Goal: Task Accomplishment & Management: Use online tool/utility

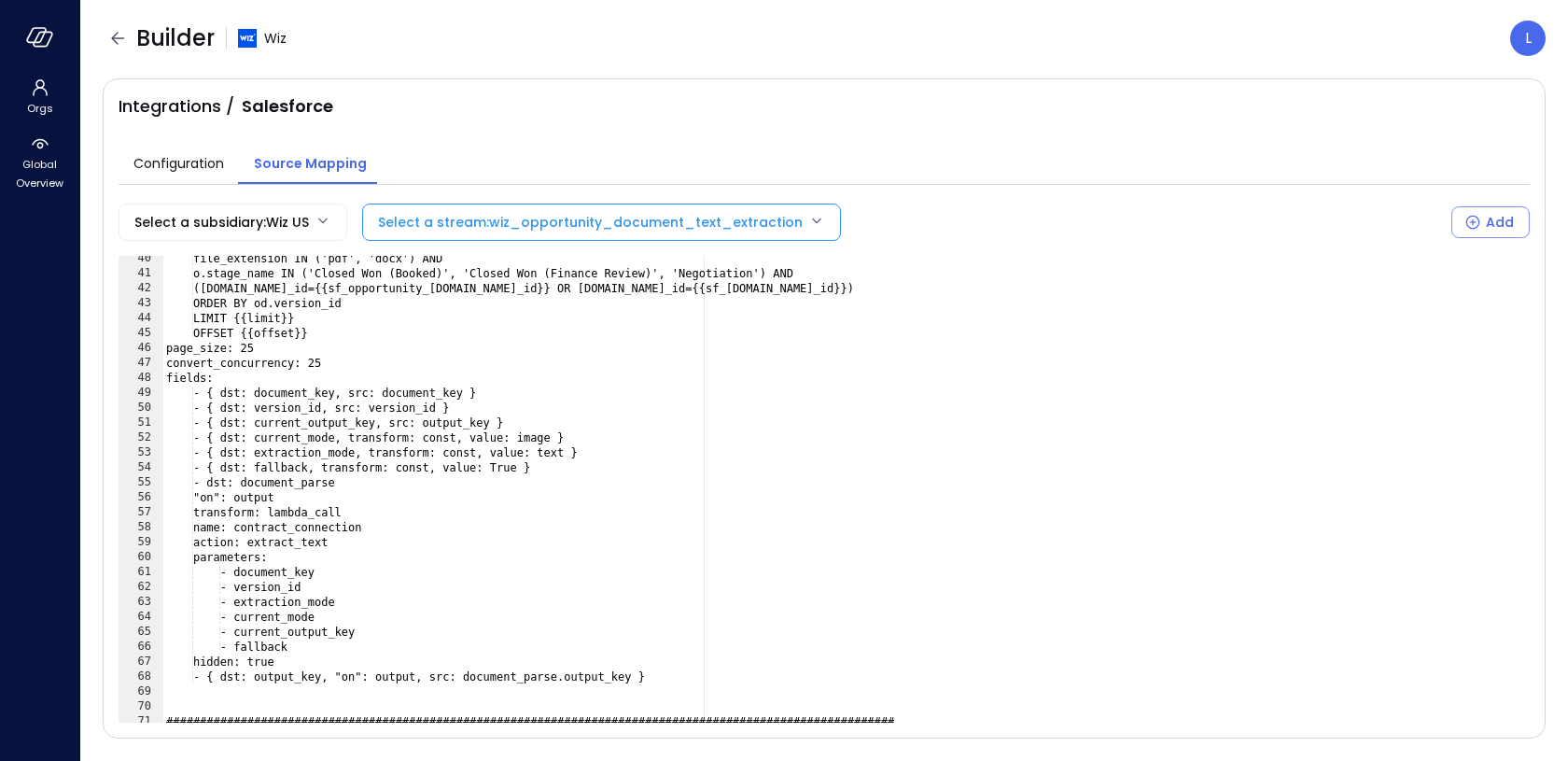
scroll to position [574, 0]
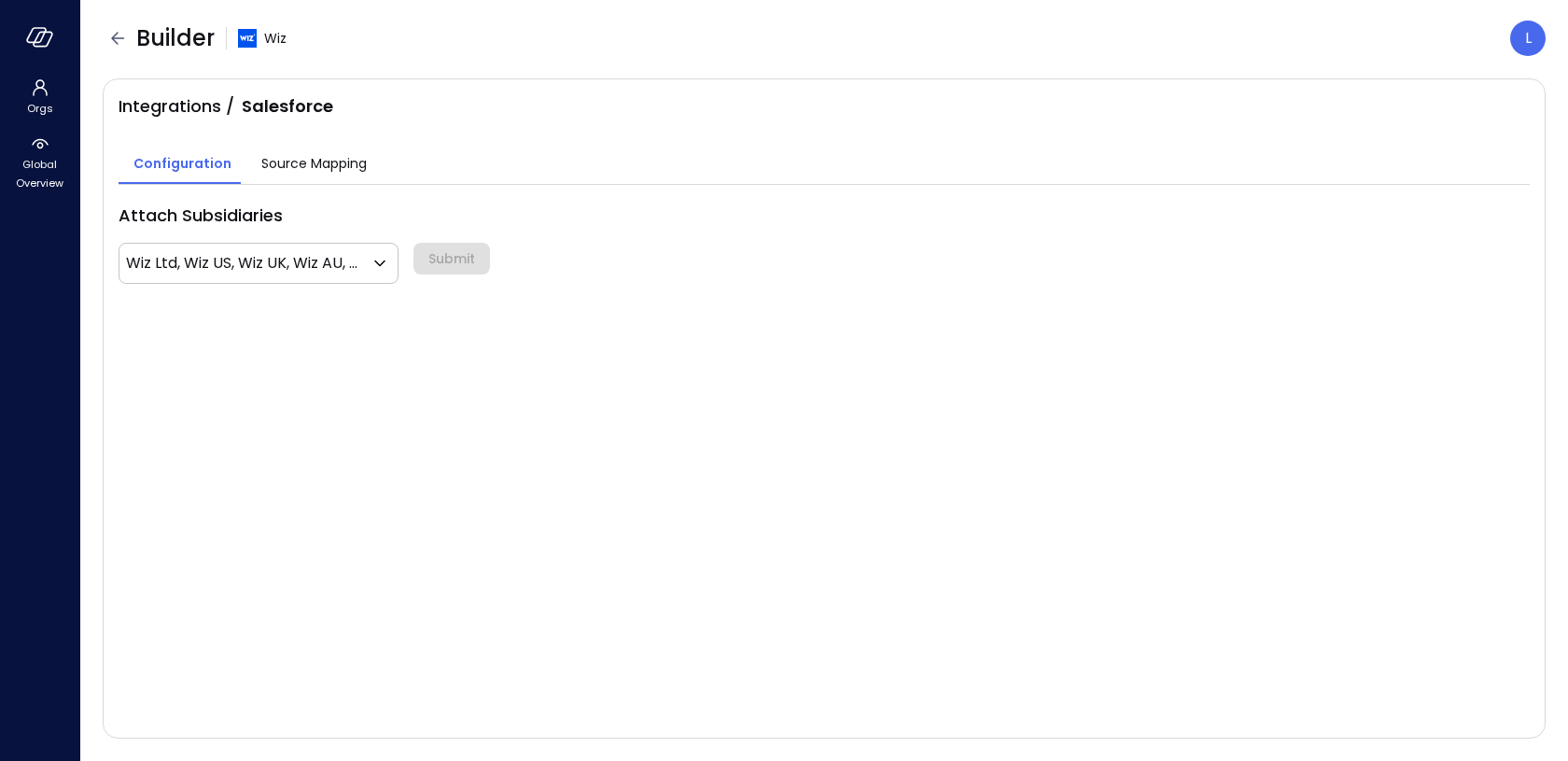
click at [294, 172] on span "Source Mapping" at bounding box center [313, 162] width 105 height 20
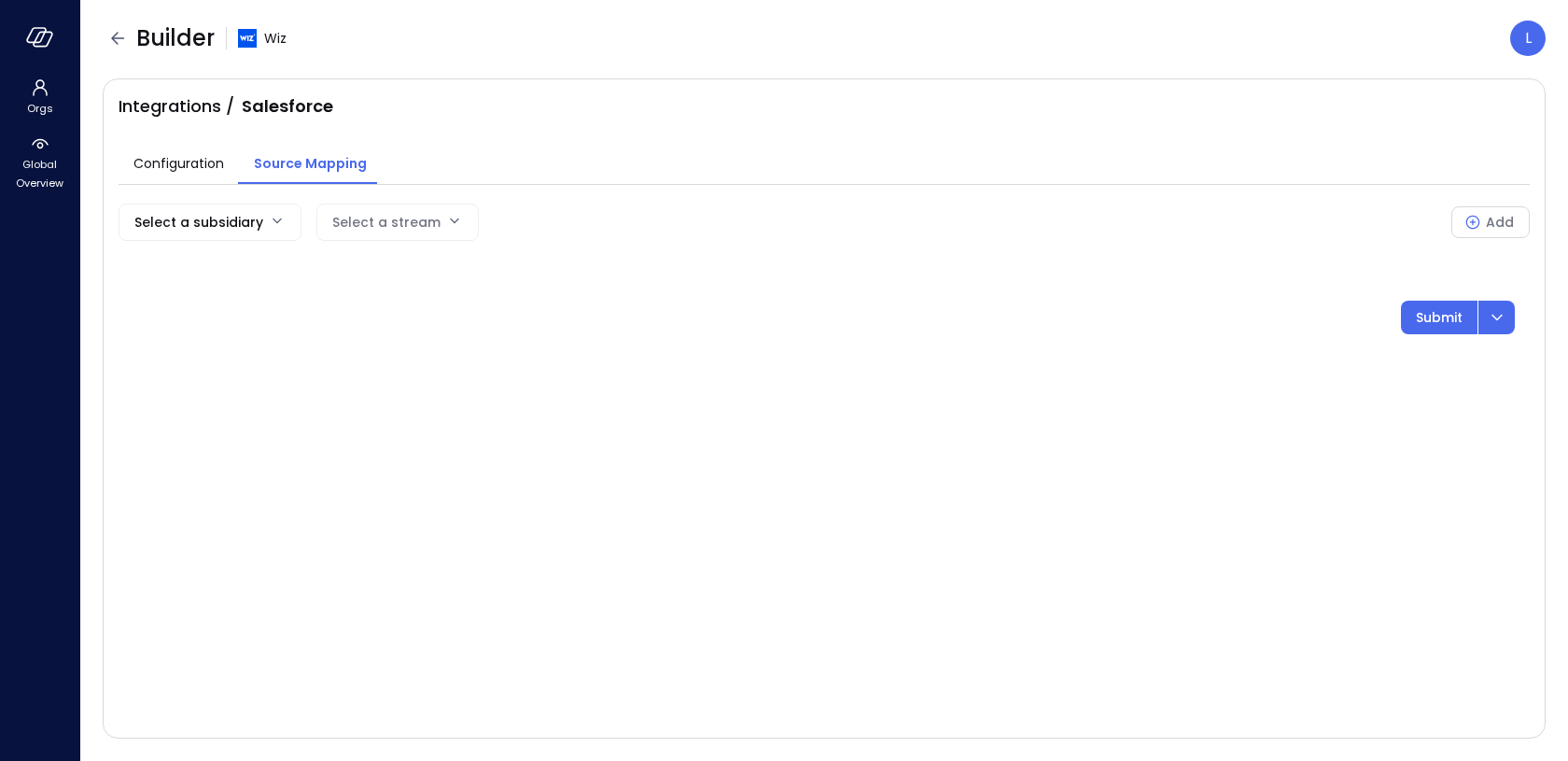
click at [248, 200] on div "Select a subsidiary Select a stream Add Submit" at bounding box center [825, 259] width 1411 height 150
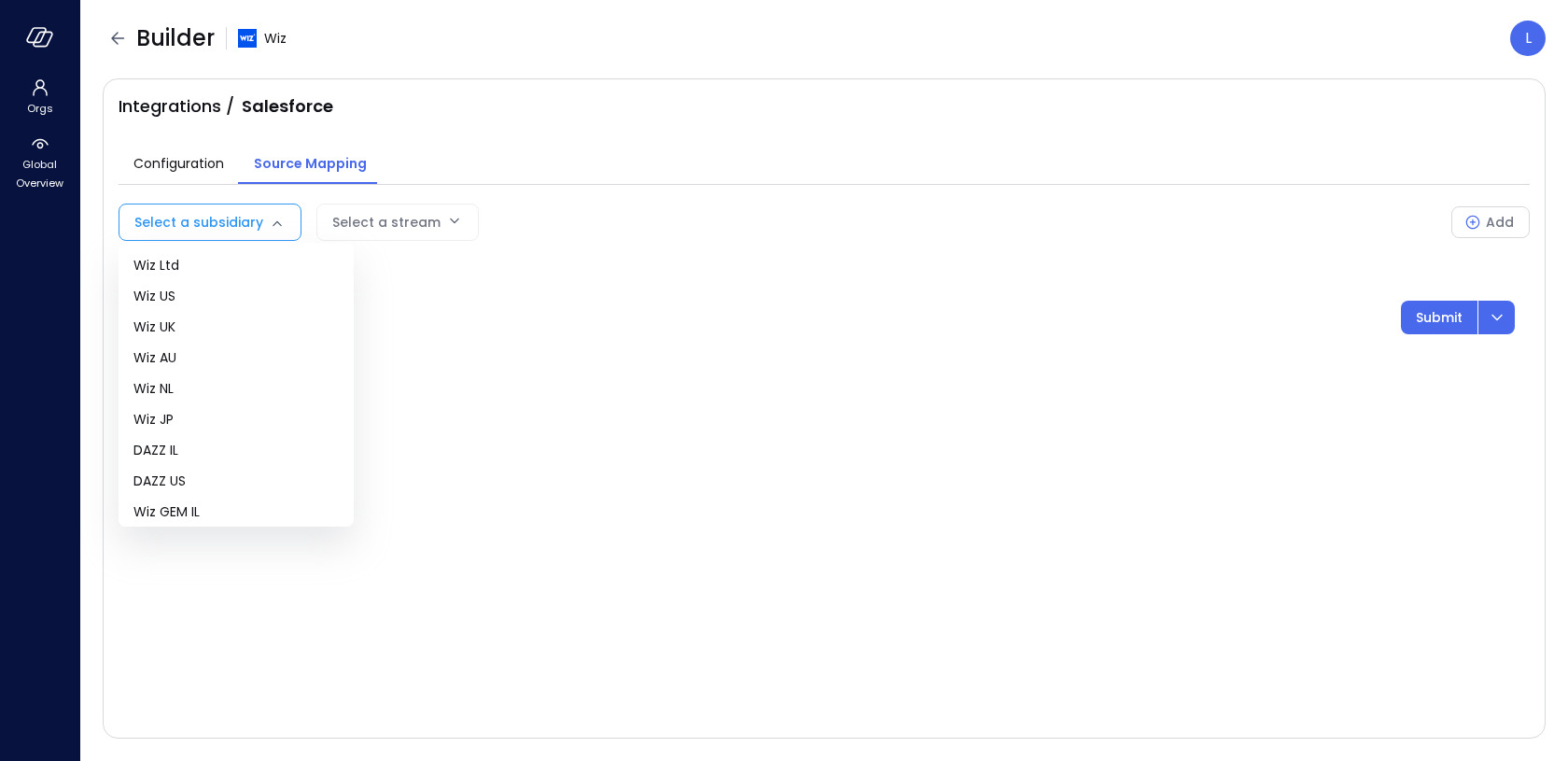
click at [245, 218] on body "Orgs Global Overview Builder Wiz L Integrations / Salesforce Configuration Sour…" at bounding box center [784, 380] width 1568 height 761
click at [195, 289] on span "Wiz US" at bounding box center [236, 296] width 205 height 19
type input "**"
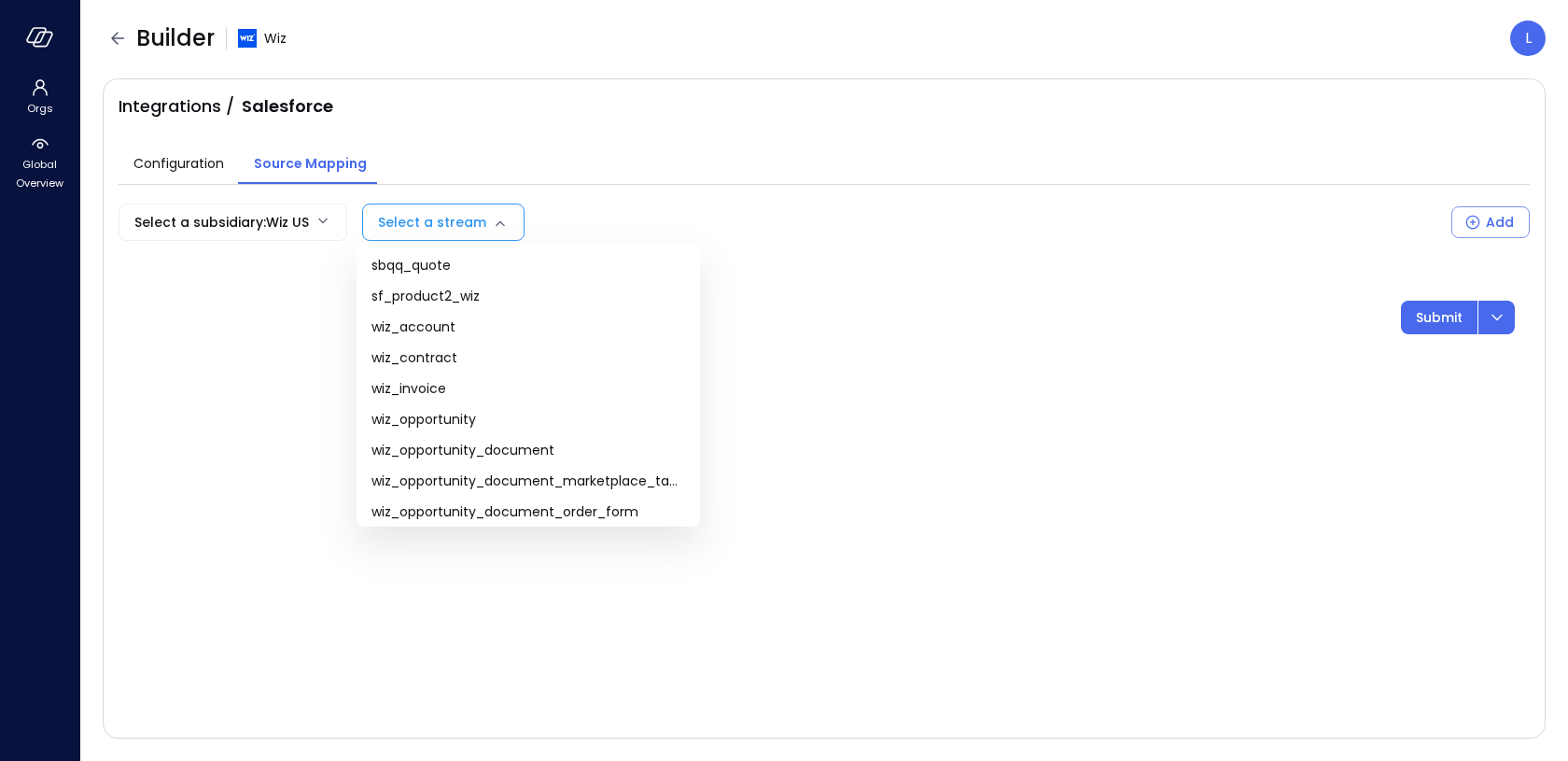
click at [399, 237] on body "Orgs Global Overview Builder Wiz L Integrations / Salesforce Configuration Sour…" at bounding box center [784, 380] width 1568 height 761
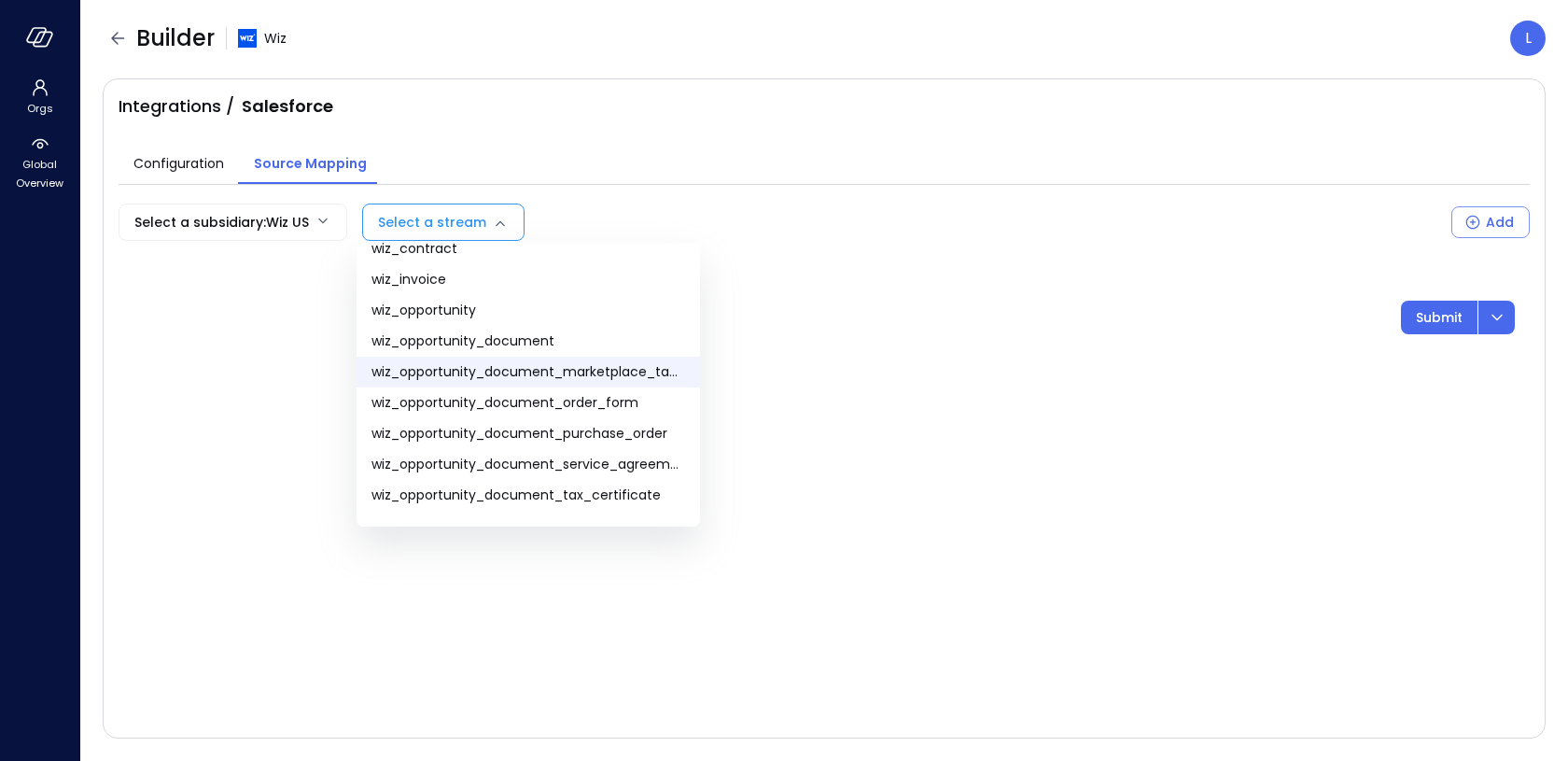
scroll to position [132, 0]
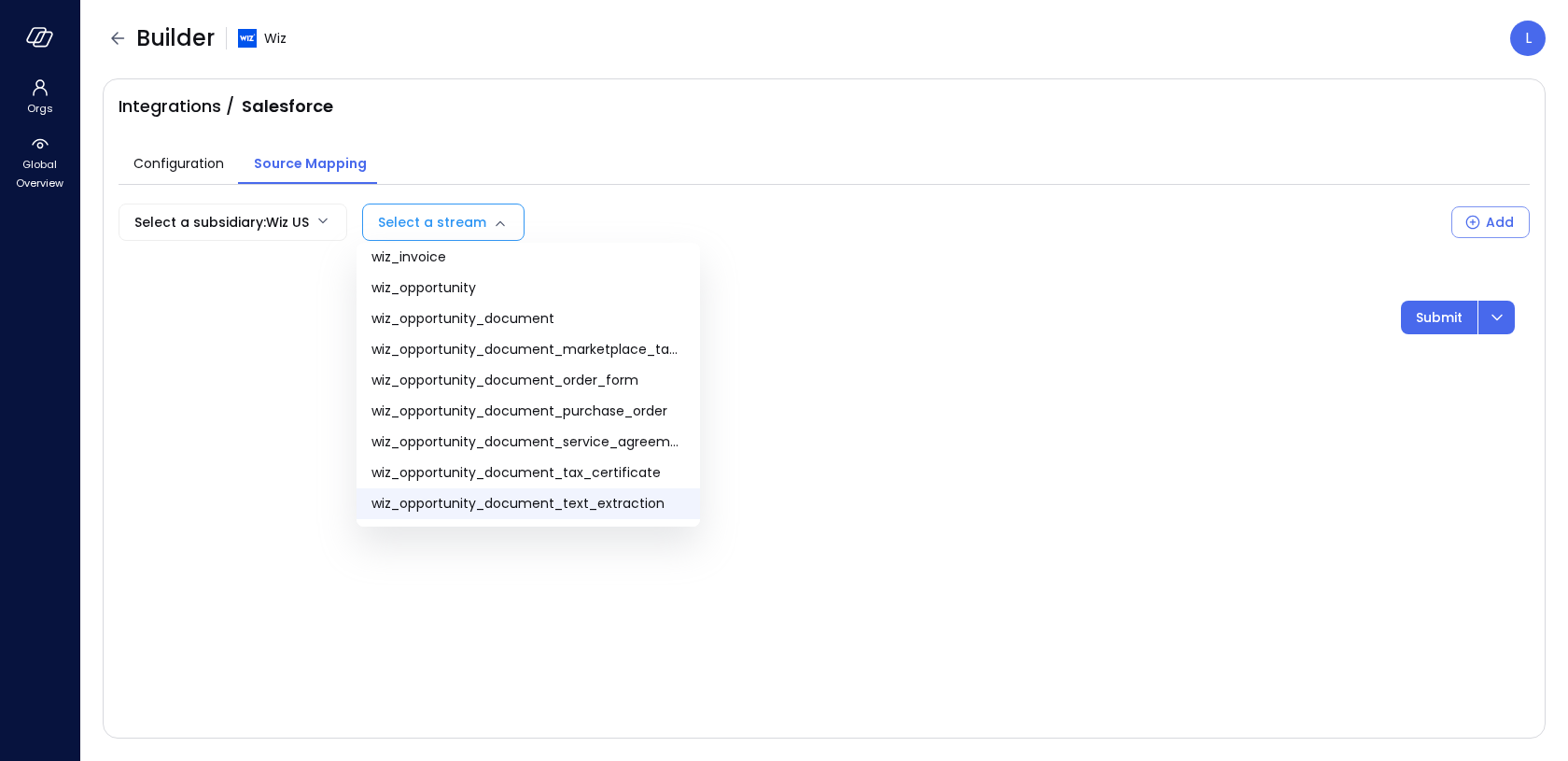
click at [510, 508] on span "wiz_opportunity_document_text_extraction" at bounding box center [528, 504] width 313 height 19
type input "**********"
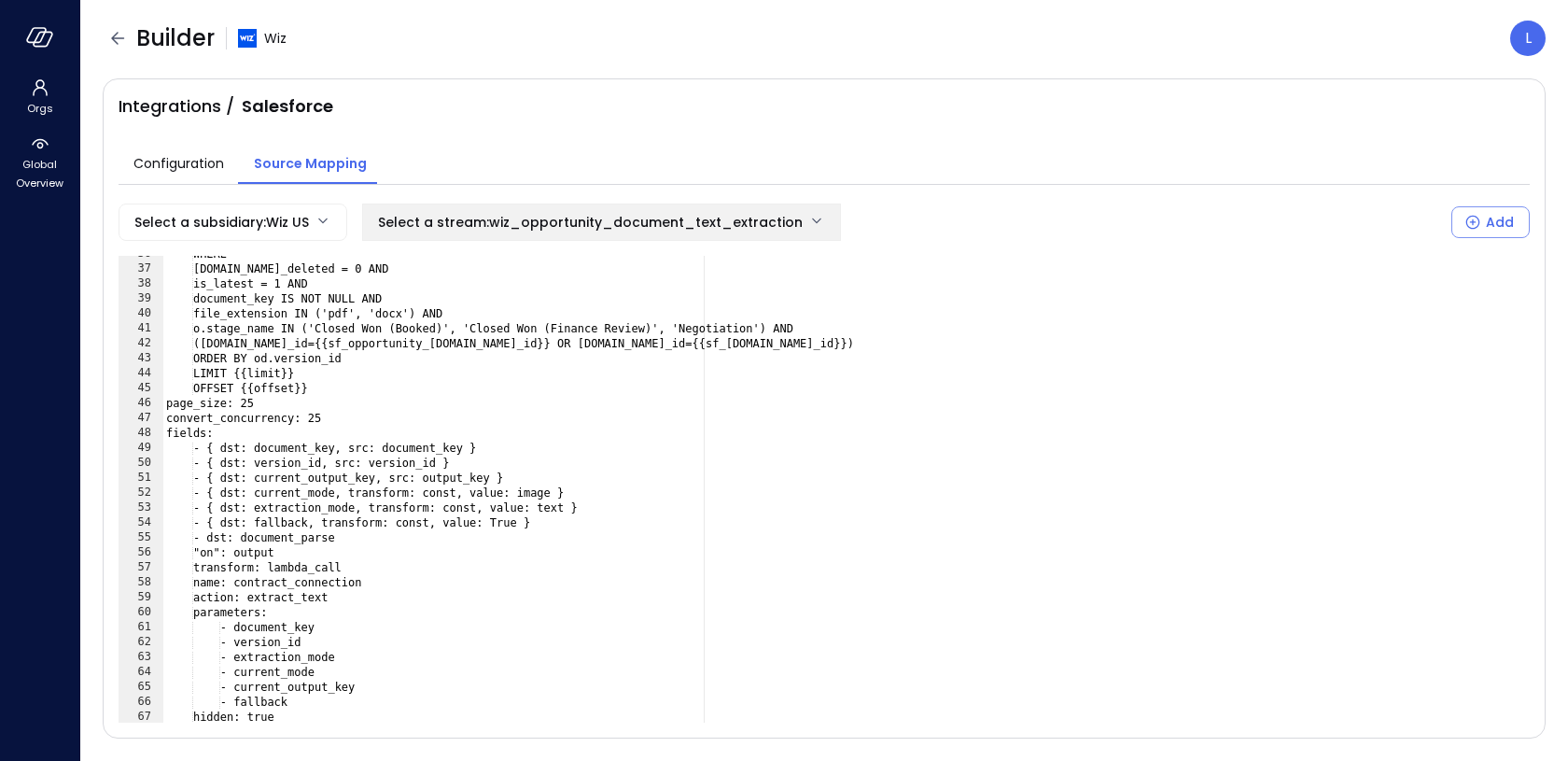
scroll to position [558, 0]
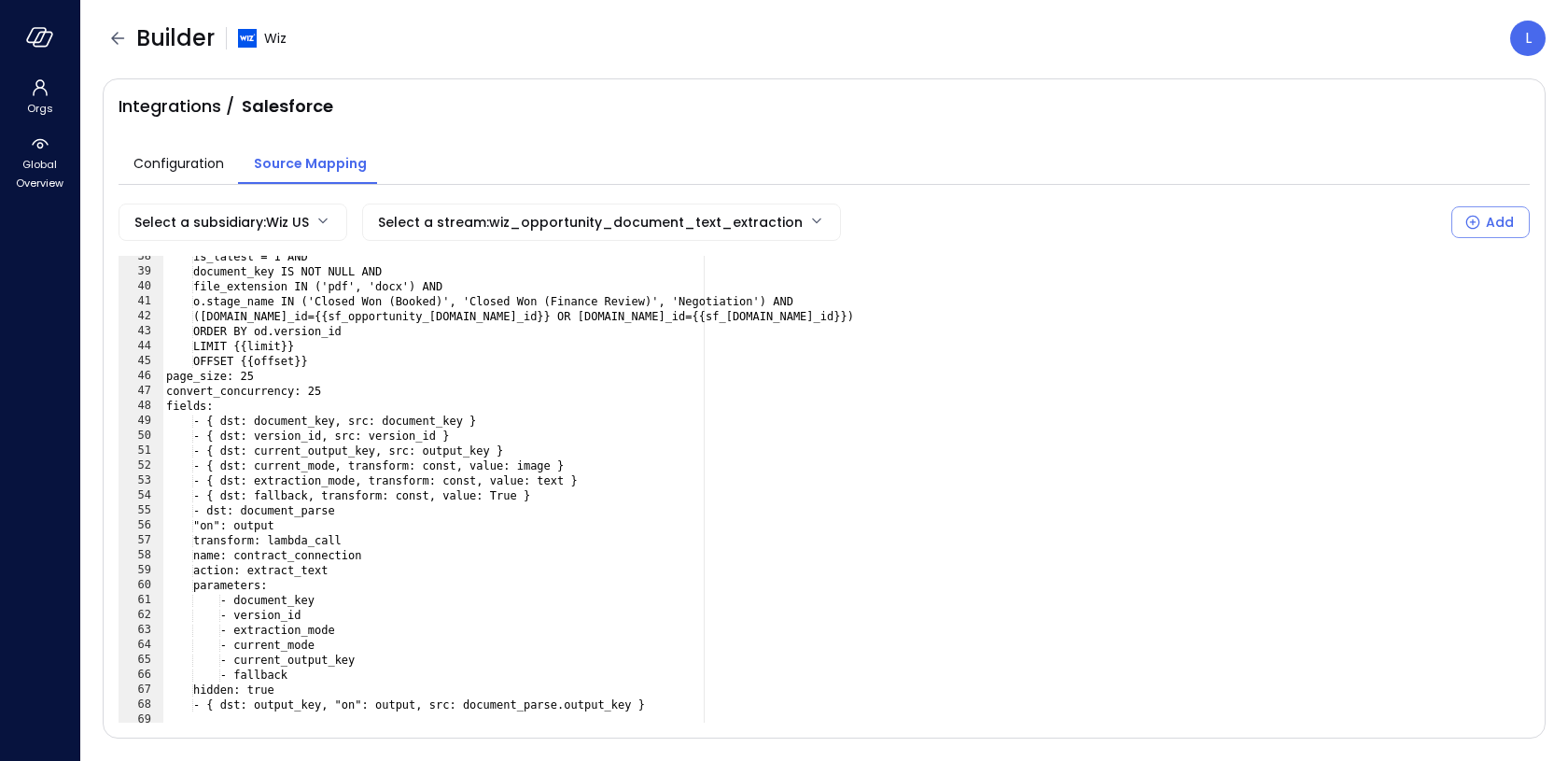
click at [390, 480] on div "is_latest = 1 AND document_key IS NOT NULL AND file_extension IN ('pdf', 'docx'…" at bounding box center [847, 498] width 1369 height 497
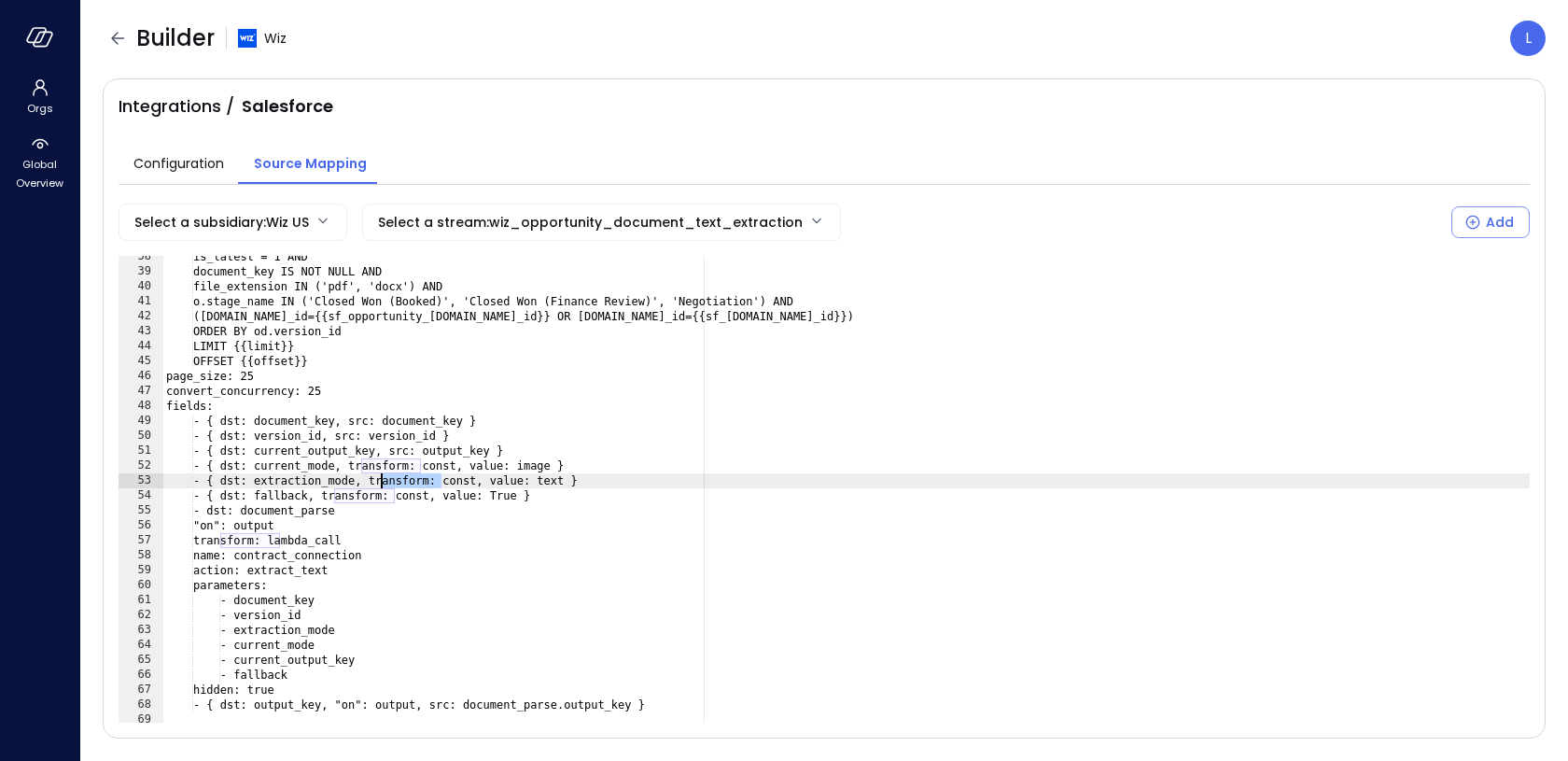
click at [390, 480] on div "is_latest = 1 AND document_key IS NOT NULL AND file_extension IN ('pdf', 'docx'…" at bounding box center [847, 498] width 1369 height 497
click at [316, 479] on div "is_latest = 1 AND document_key IS NOT NULL AND file_extension IN ('pdf', 'docx'…" at bounding box center [847, 498] width 1369 height 497
click at [389, 476] on div "is_latest = 1 AND document_key IS NOT NULL AND file_extension IN ('pdf', 'docx'…" at bounding box center [847, 498] width 1369 height 497
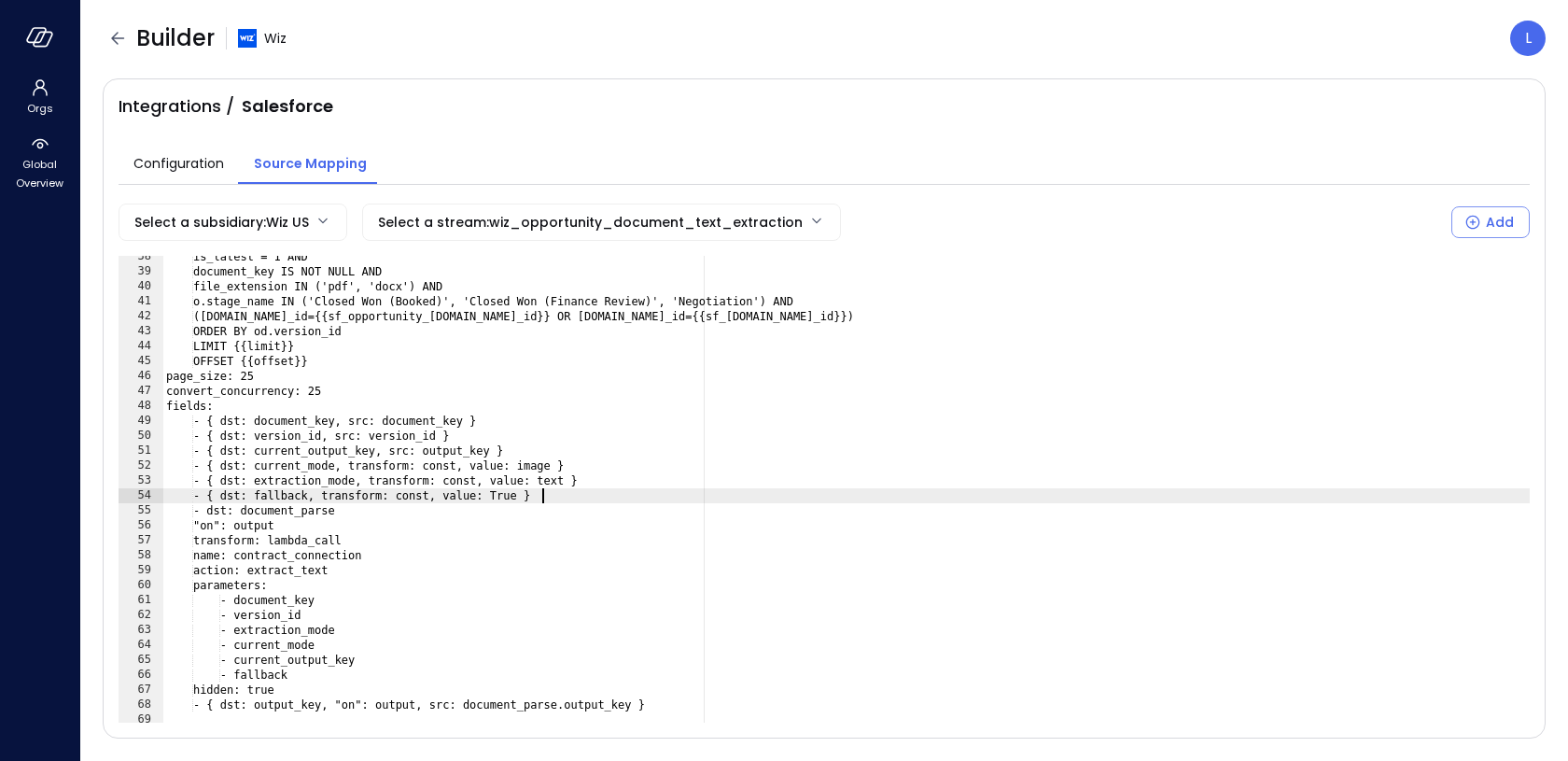
click at [560, 487] on div "is_latest = 1 AND document_key IS NOT NULL AND file_extension IN ('pdf', 'docx'…" at bounding box center [847, 498] width 1369 height 497
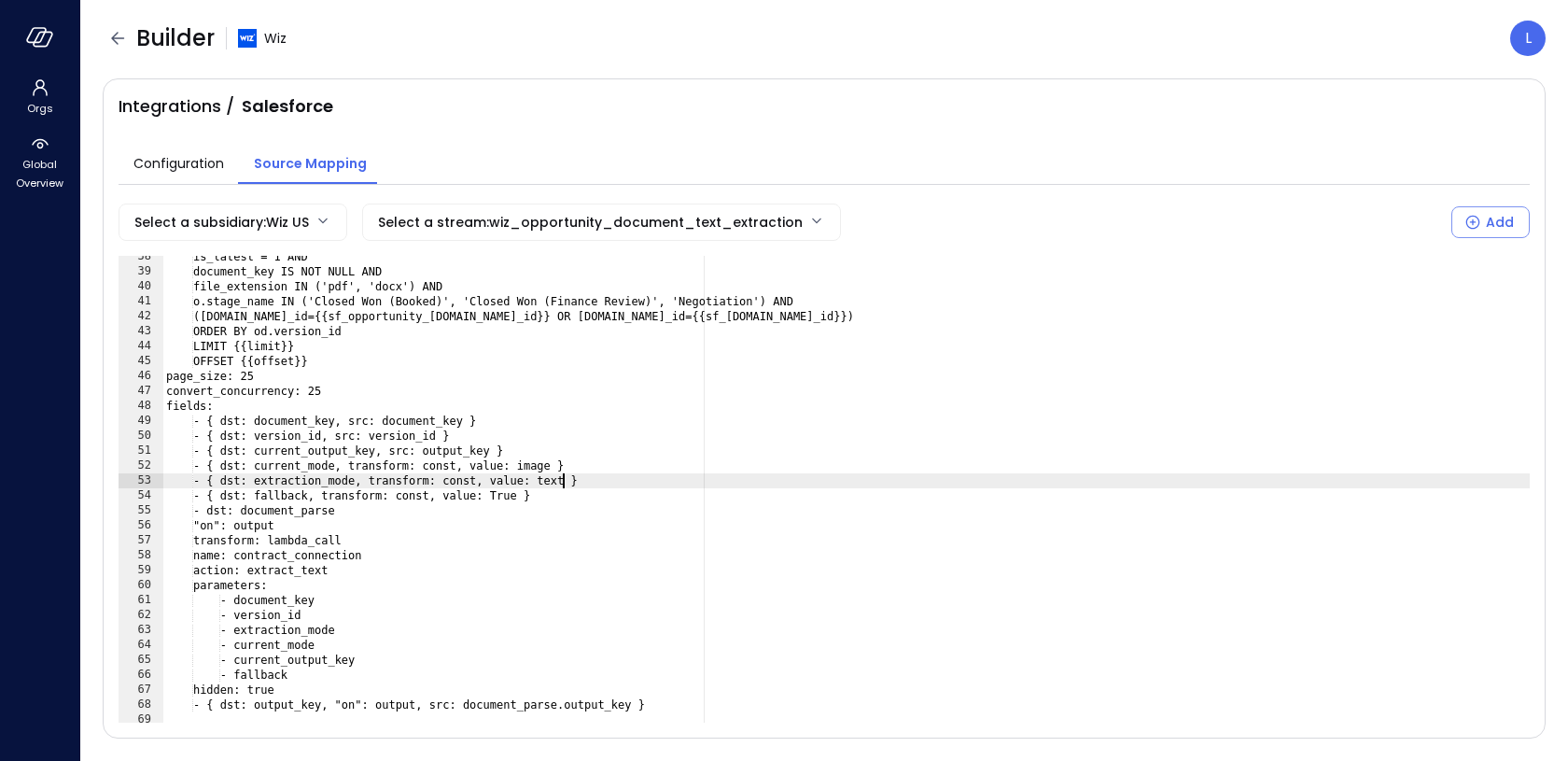
click at [561, 480] on div "is_latest = 1 AND document_key IS NOT NULL AND file_extension IN ('pdf', 'docx'…" at bounding box center [847, 498] width 1369 height 497
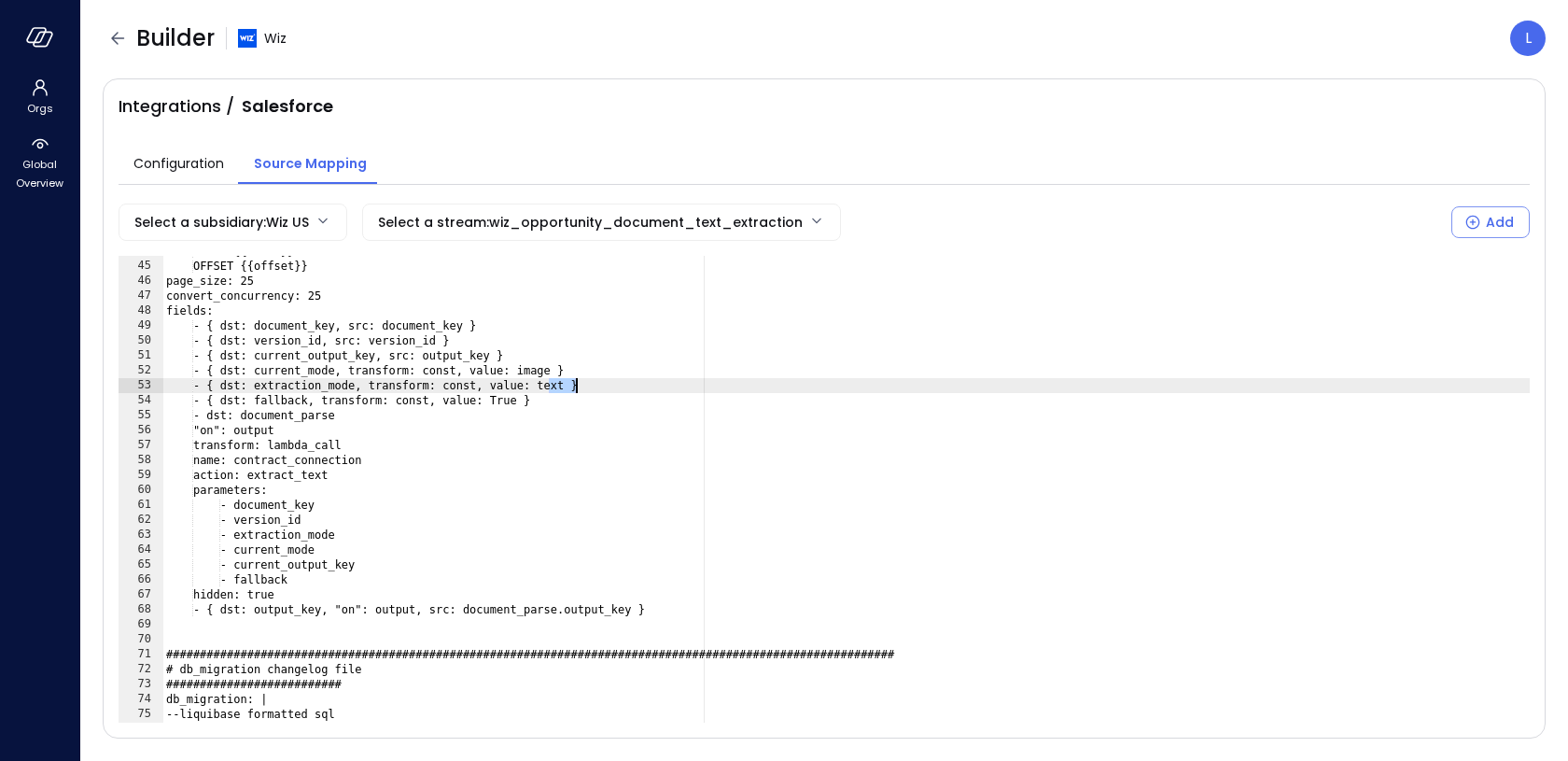
scroll to position [645, 0]
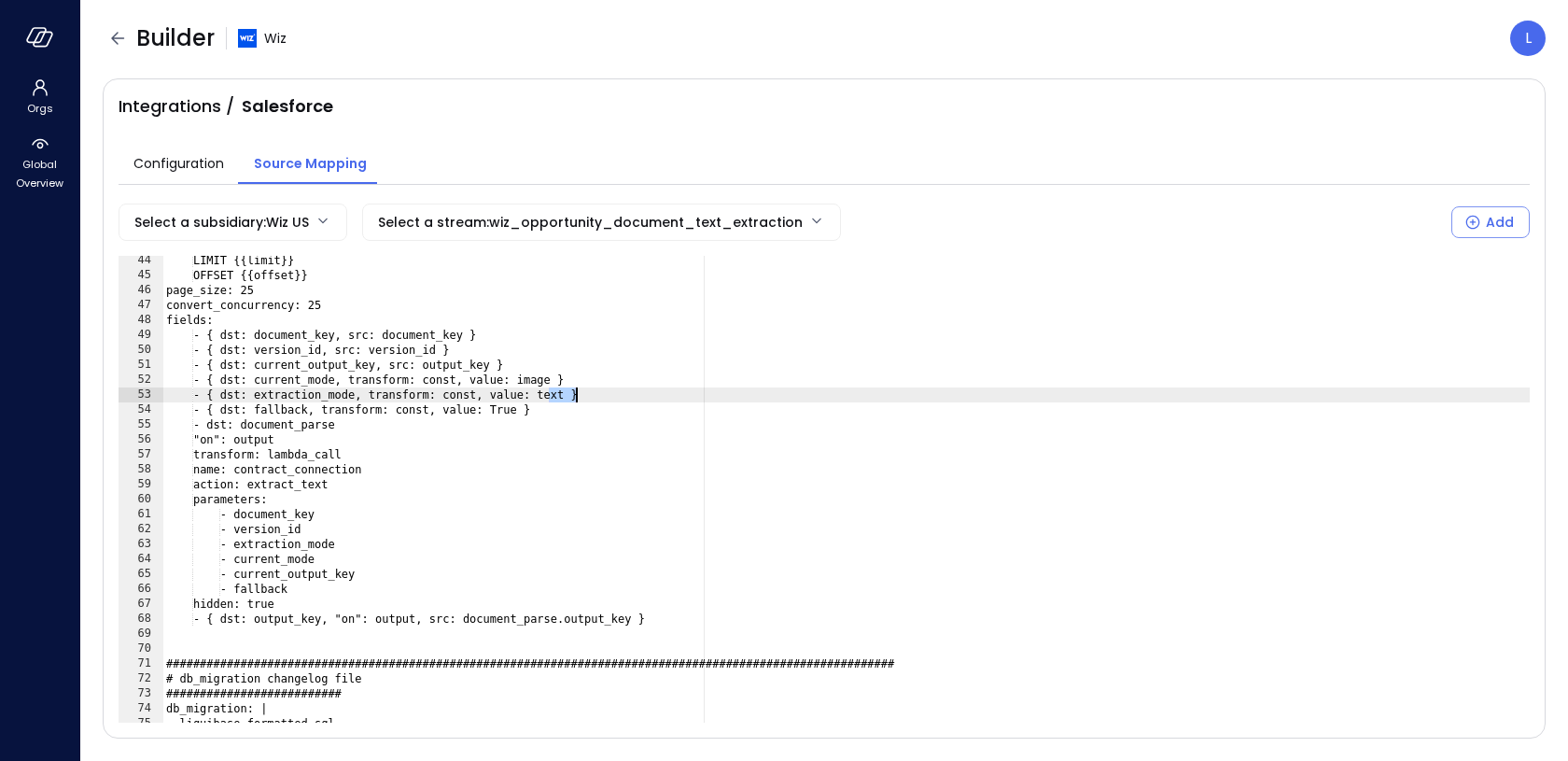
click at [559, 391] on div "LIMIT {{limit}} OFFSET {{offset}} page_size: 25 convert_concurrency: 25 fields:…" at bounding box center [847, 502] width 1369 height 497
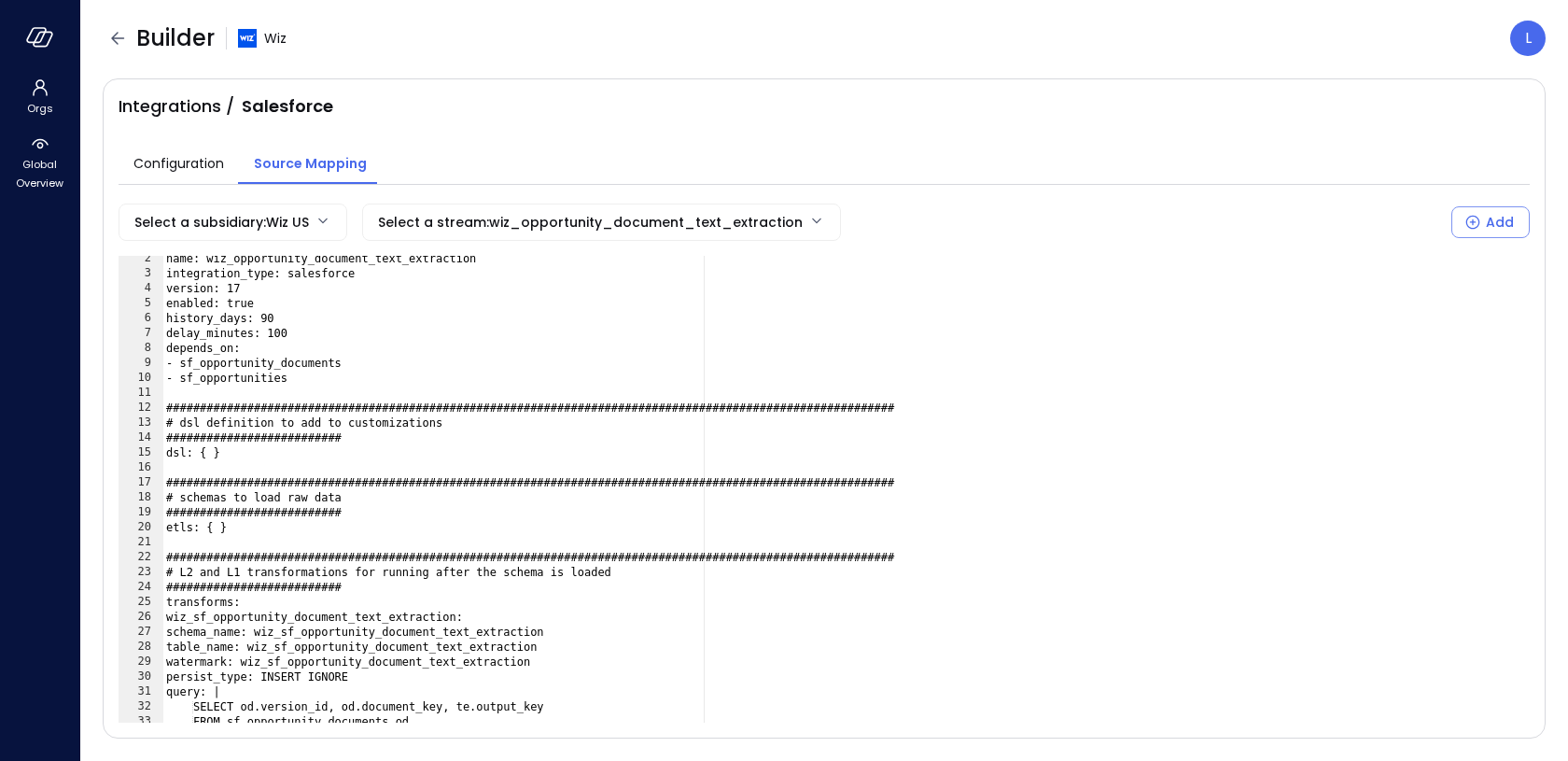
scroll to position [0, 0]
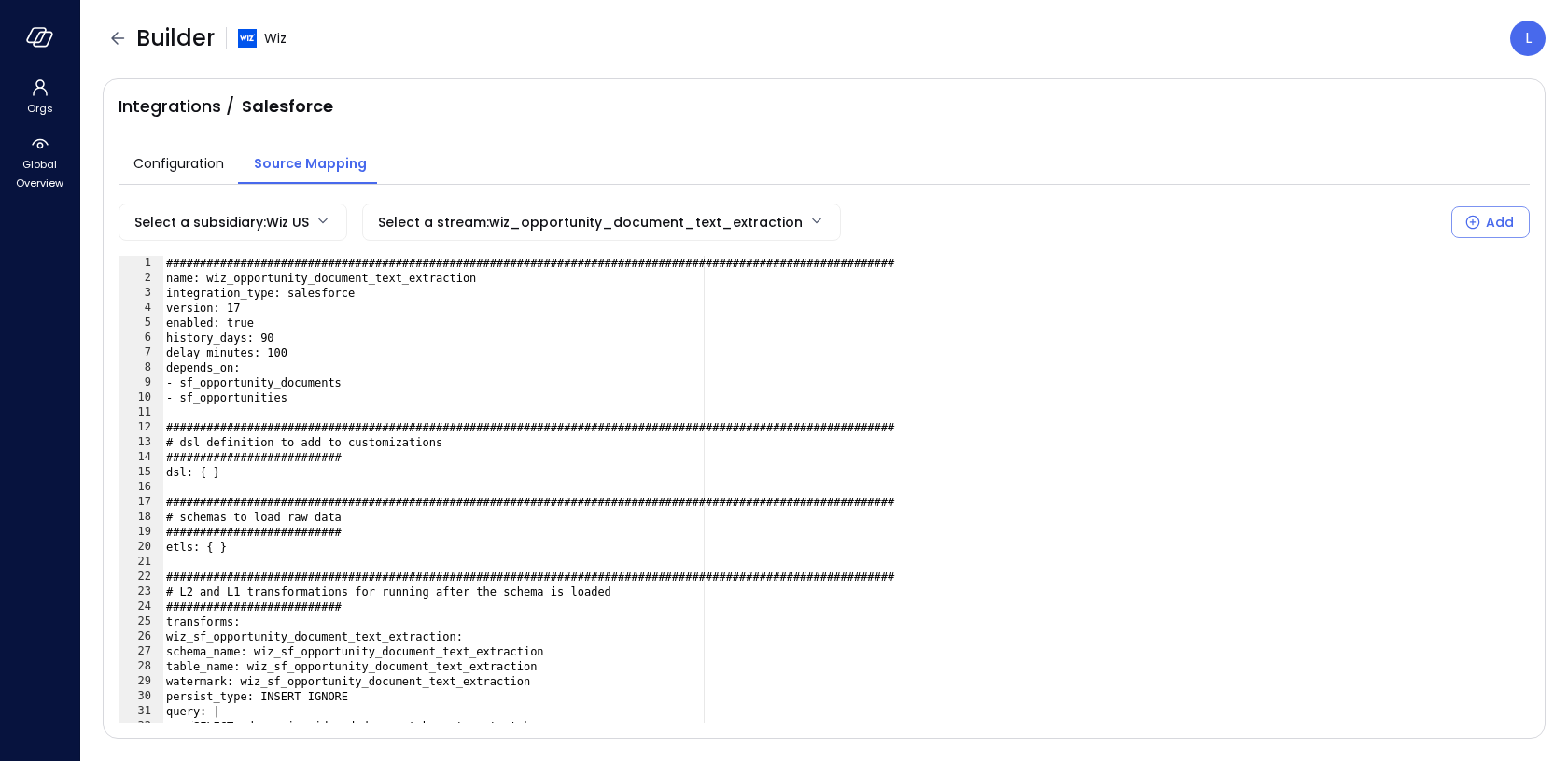
click at [285, 304] on div "###############################################################################…" at bounding box center [847, 505] width 1369 height 497
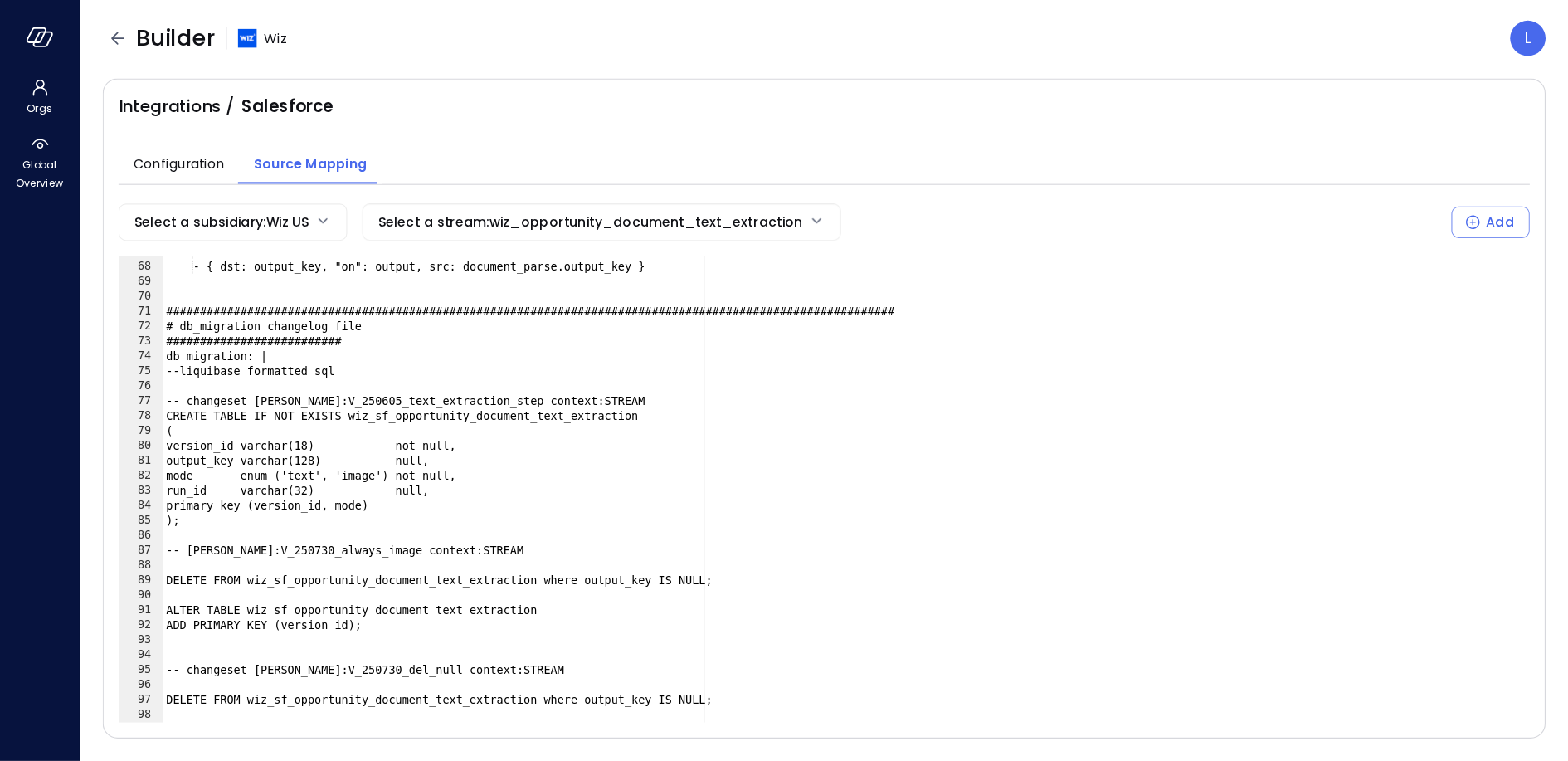
scroll to position [885, 0]
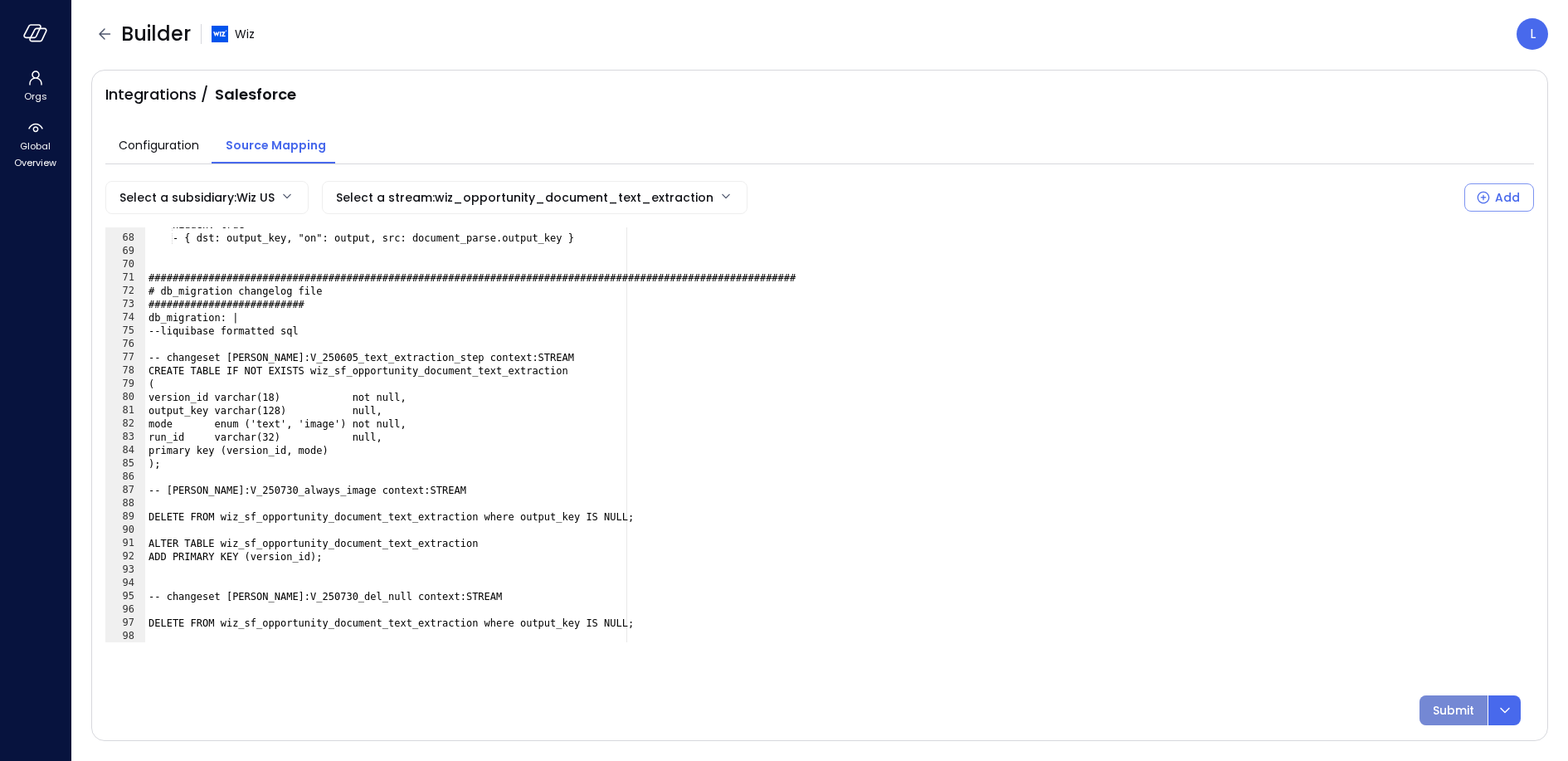
click at [1393, 675] on p "Submit" at bounding box center [1454, 709] width 41 height 18
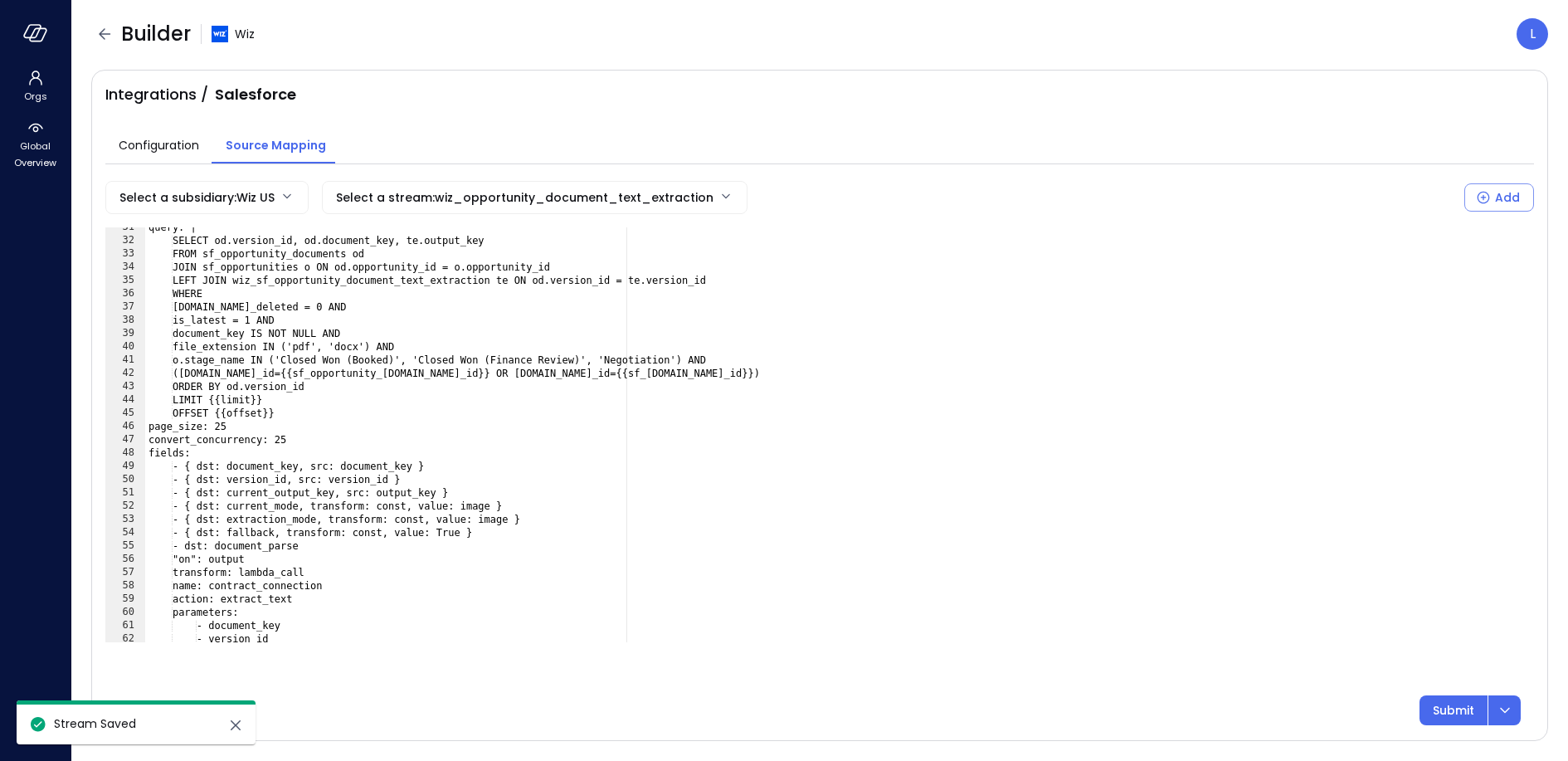
scroll to position [405, 0]
click at [285, 429] on div "query: | SELECT od.version_id, od.document_key, te.output_key FROM sf_opportuni…" at bounding box center [839, 441] width 1389 height 441
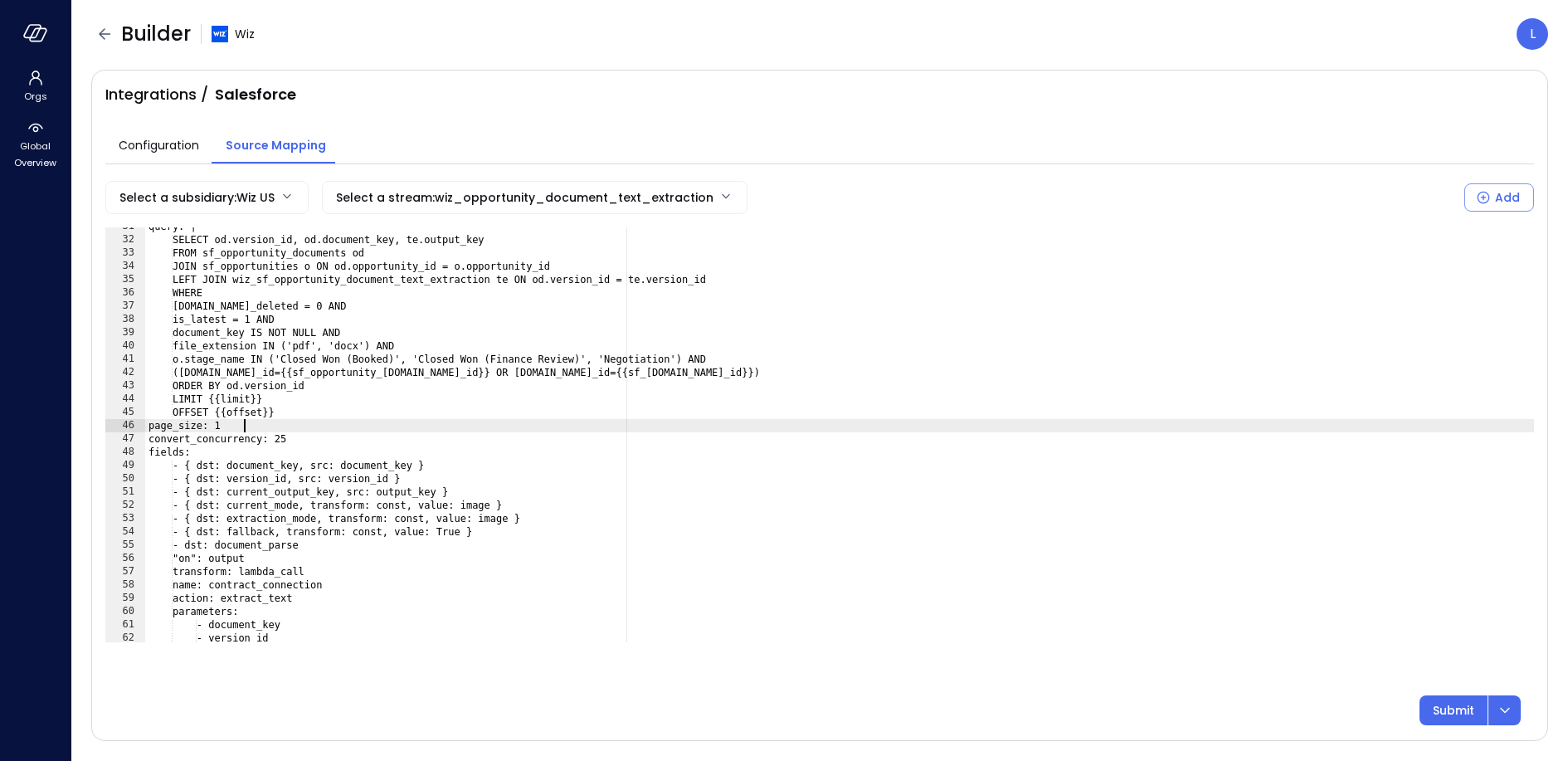
scroll to position [0, 7]
click at [325, 438] on div "query: | SELECT od.version_id, od.document_key, te.output_key FROM sf_opportuni…" at bounding box center [839, 441] width 1389 height 441
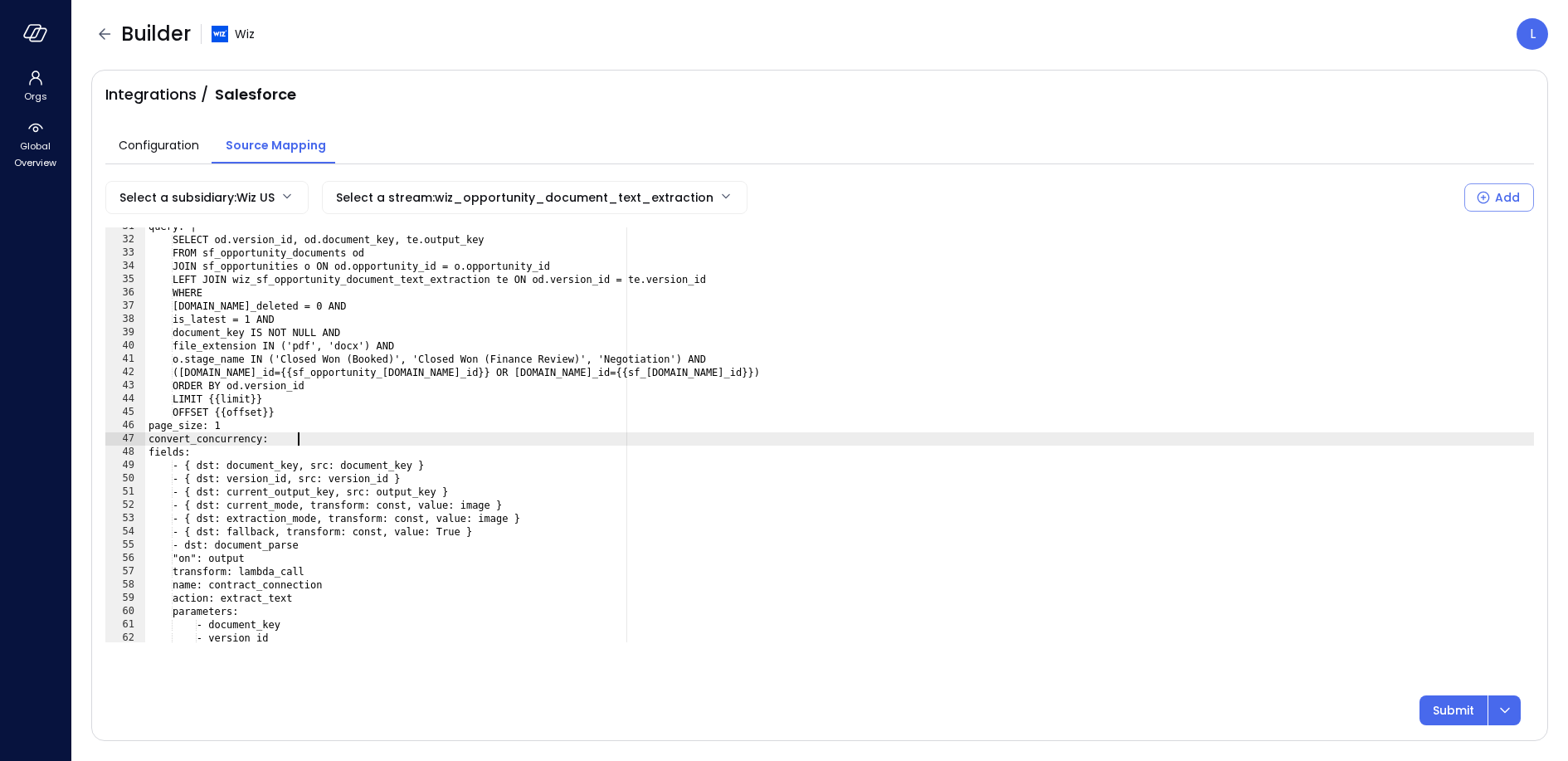
scroll to position [0, 12]
type textarea "**********"
click at [1393, 675] on p "Submit" at bounding box center [1454, 709] width 41 height 18
click at [98, 29] on icon "button" at bounding box center [104, 33] width 20 height 20
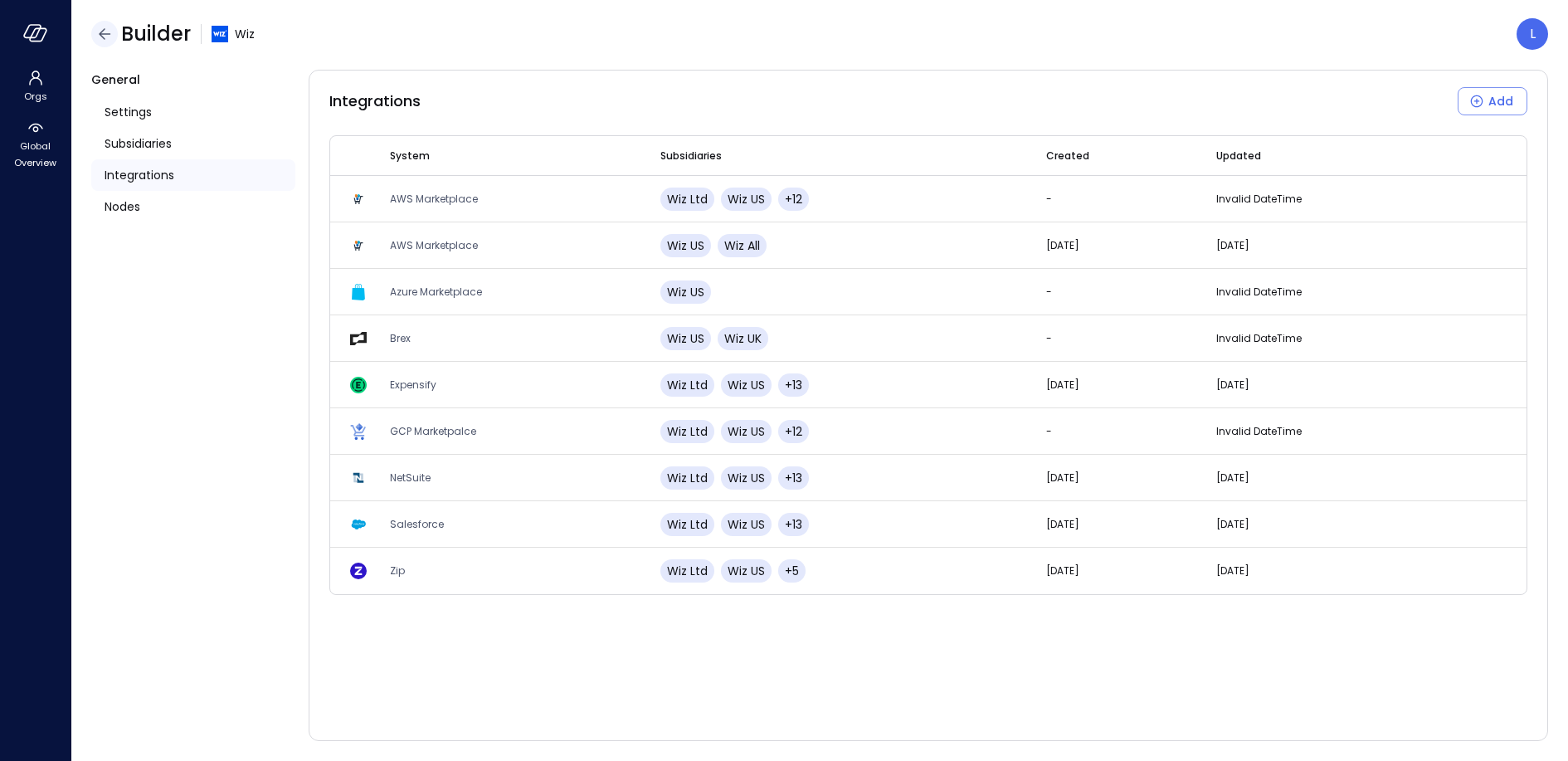
click at [113, 38] on icon "button" at bounding box center [104, 33] width 20 height 20
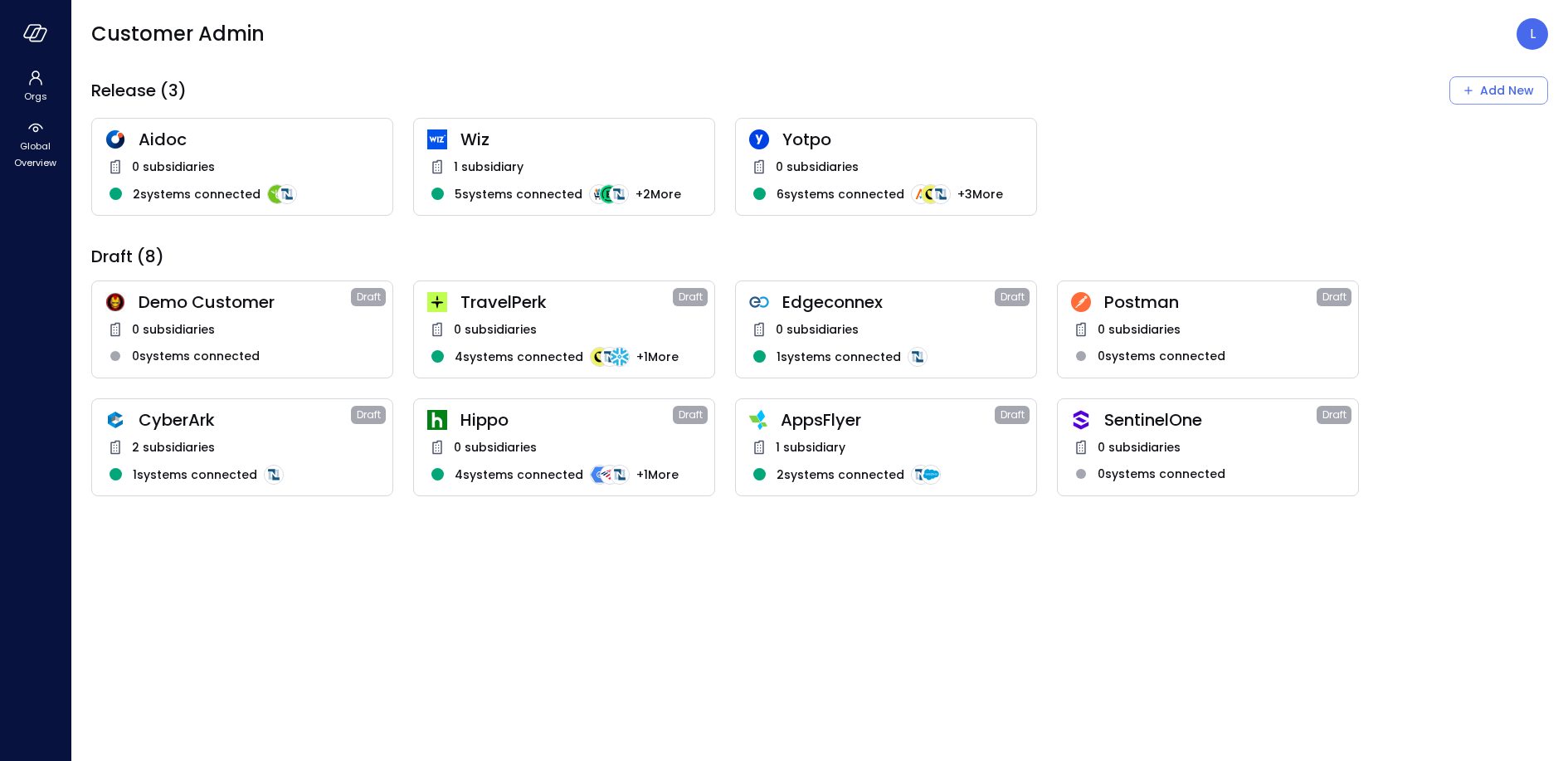
click at [513, 144] on span "Wiz" at bounding box center [581, 139] width 241 height 21
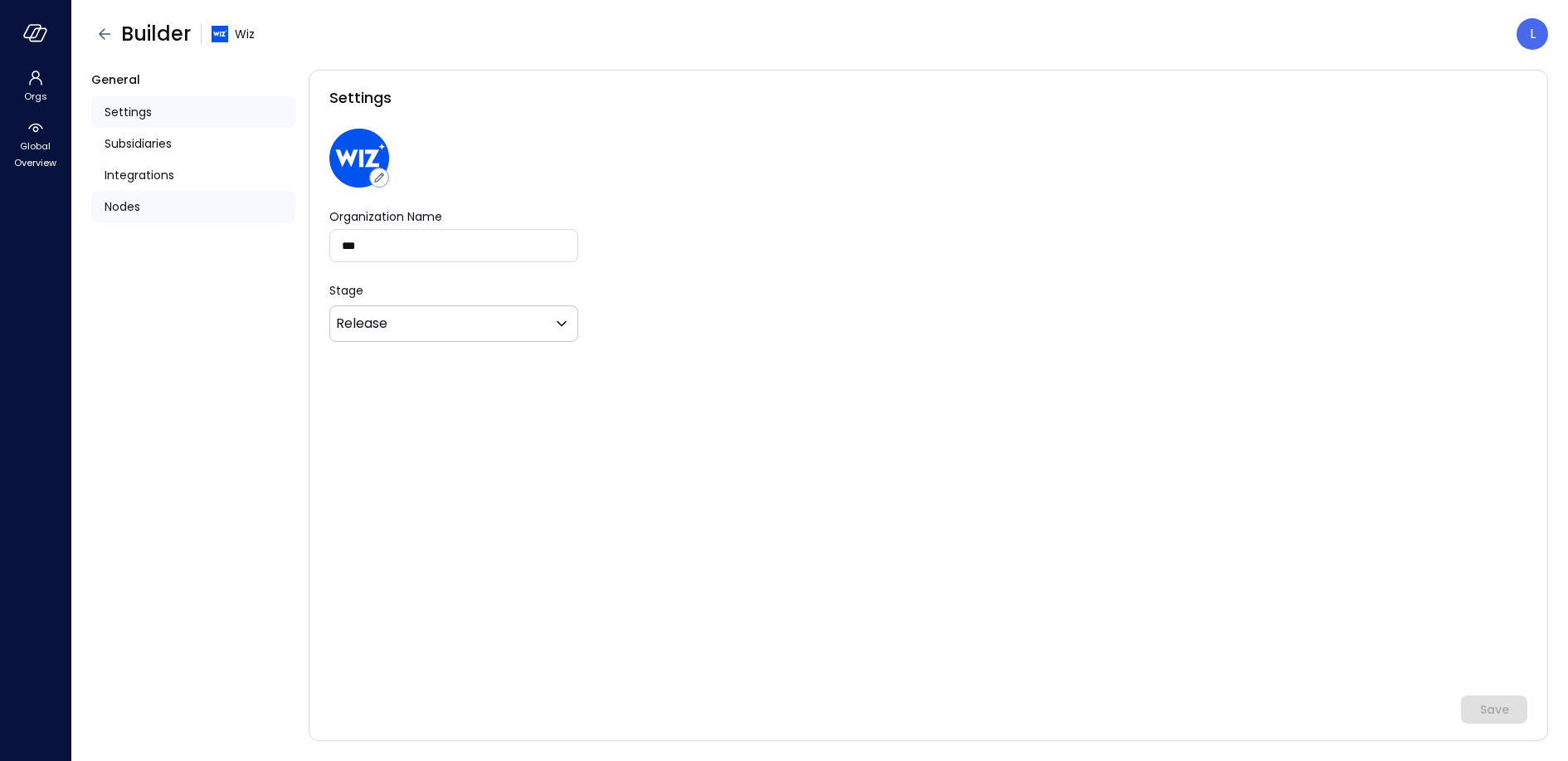
click at [167, 192] on div "Nodes" at bounding box center [193, 206] width 204 height 32
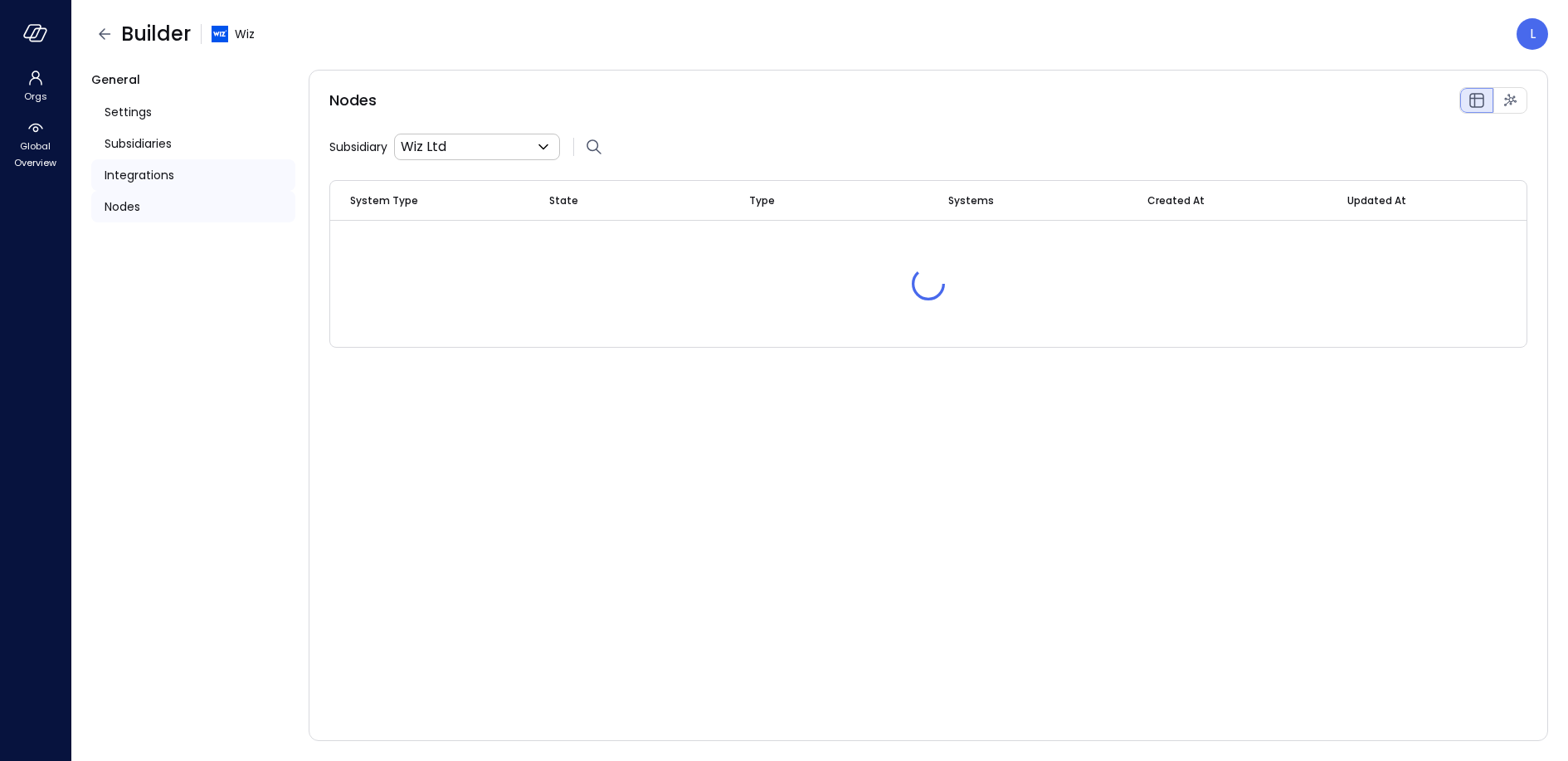
click at [167, 183] on span "Integrations" at bounding box center [139, 174] width 70 height 18
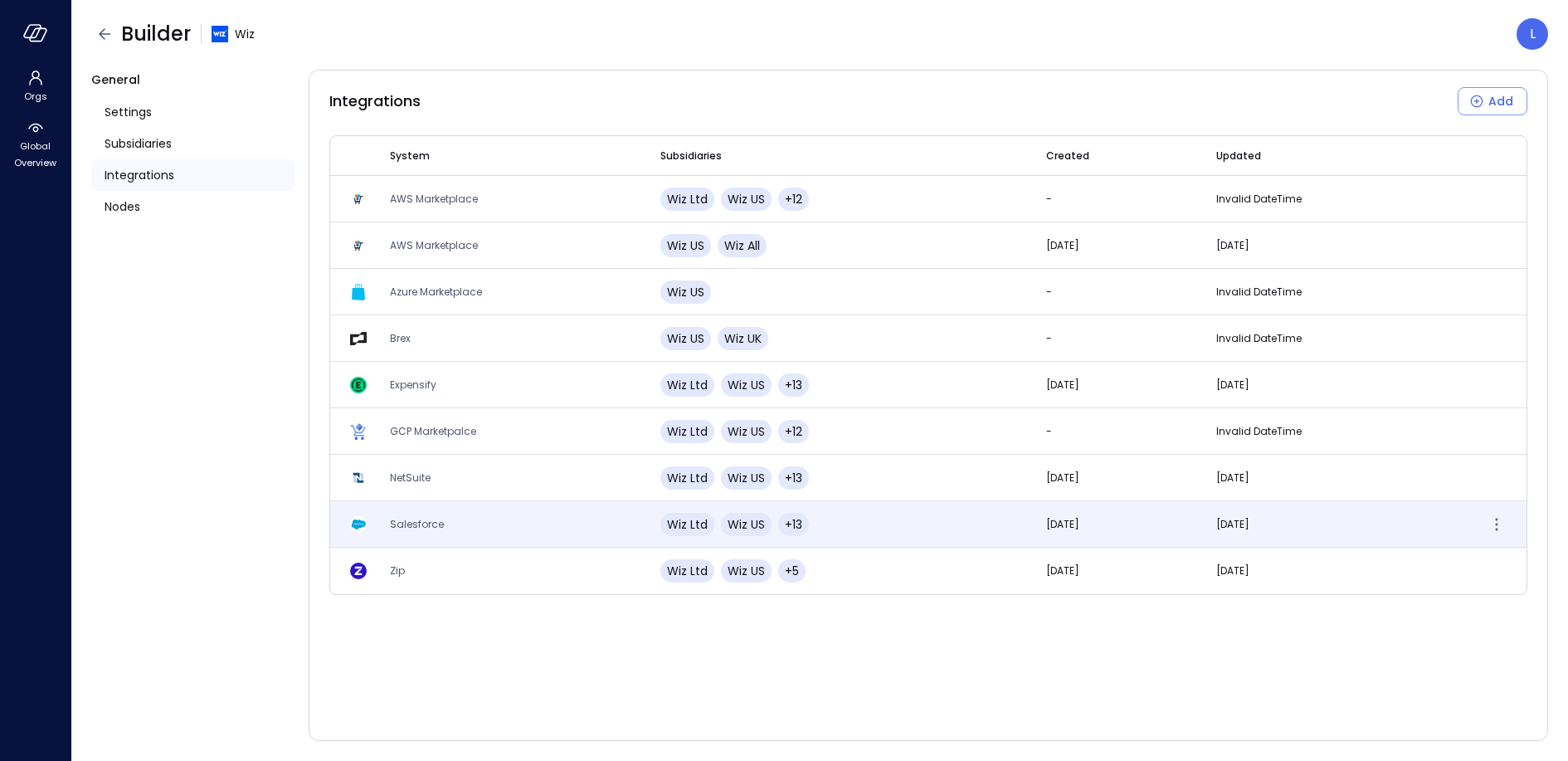
click at [434, 525] on span "Salesforce" at bounding box center [417, 524] width 54 height 14
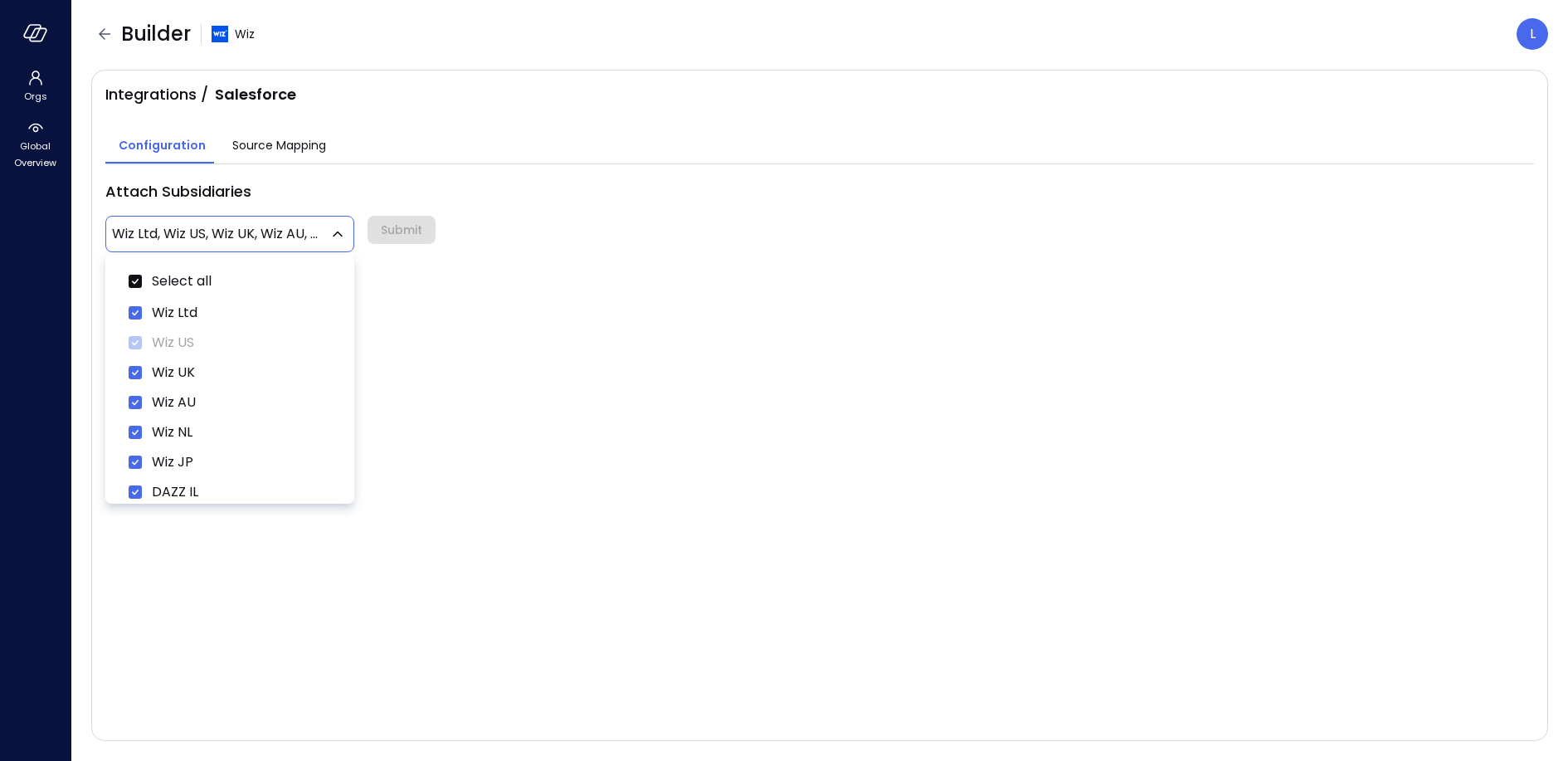
click at [271, 229] on body "**********" at bounding box center [784, 380] width 1568 height 761
click at [247, 147] on div at bounding box center [784, 380] width 1568 height 761
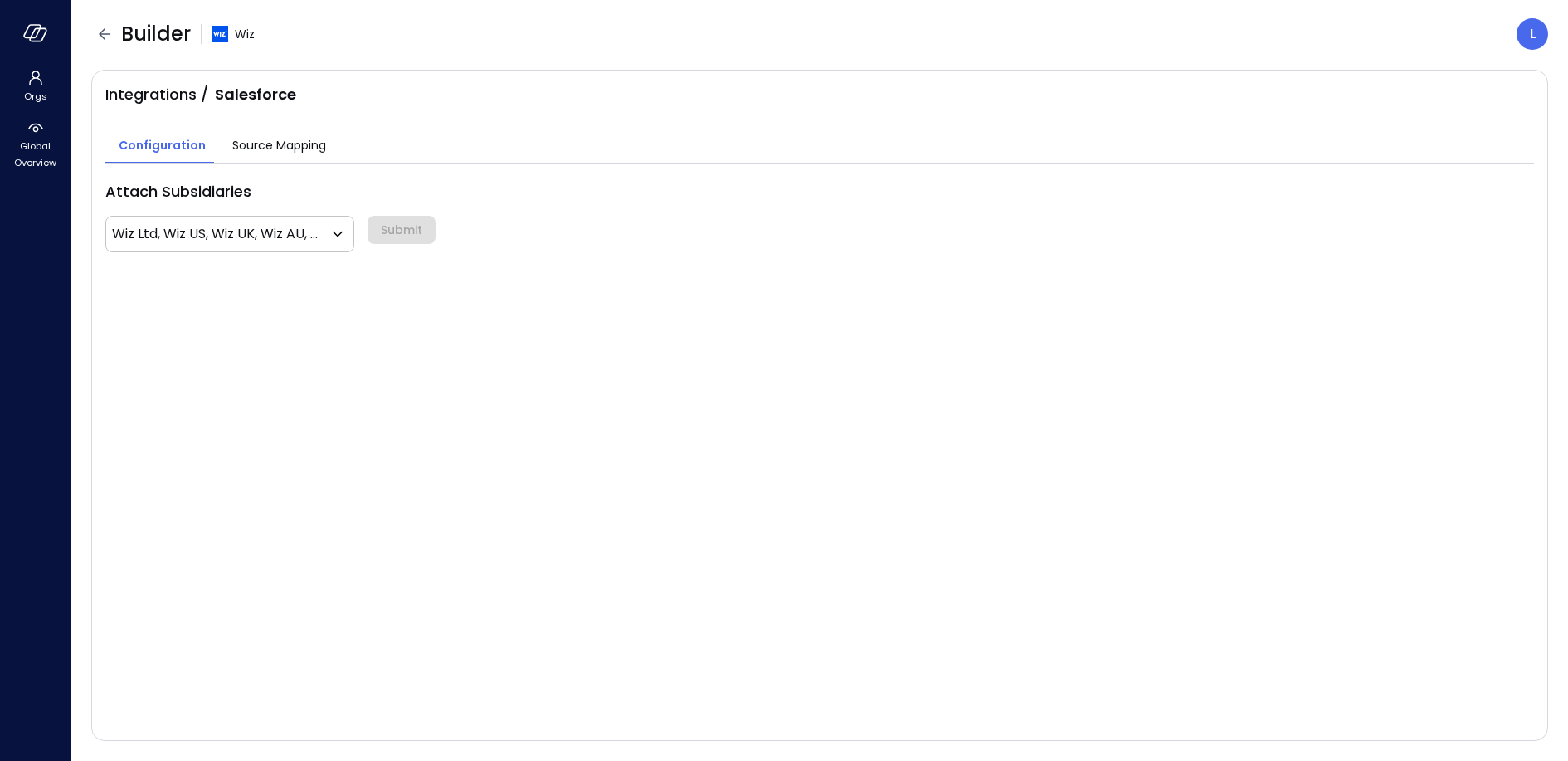
click at [254, 148] on span "Source Mapping" at bounding box center [278, 144] width 94 height 18
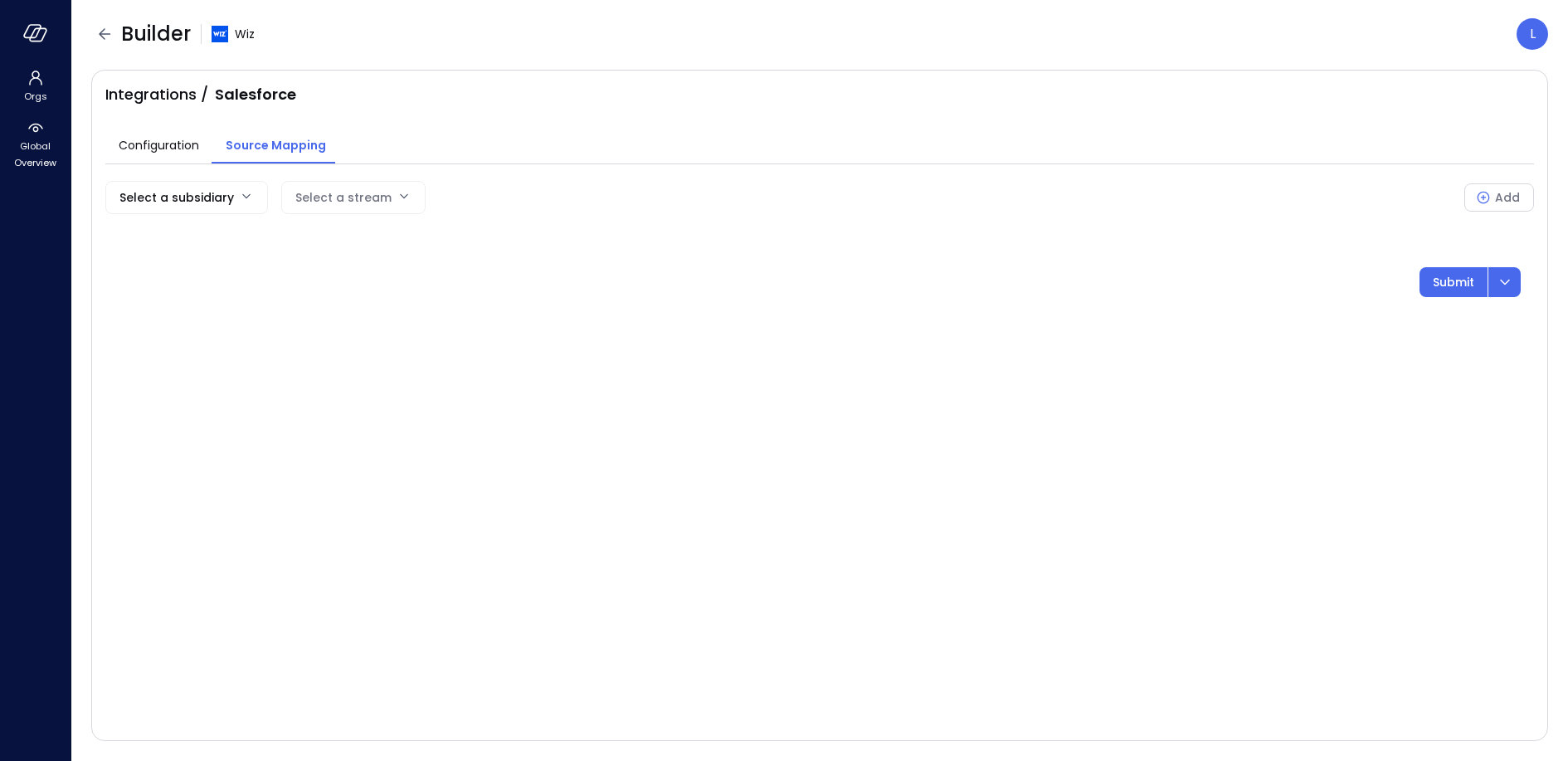
click at [225, 198] on body "Orgs Global Overview Builder Wiz L Integrations / Salesforce Configuration Sour…" at bounding box center [784, 380] width 1568 height 761
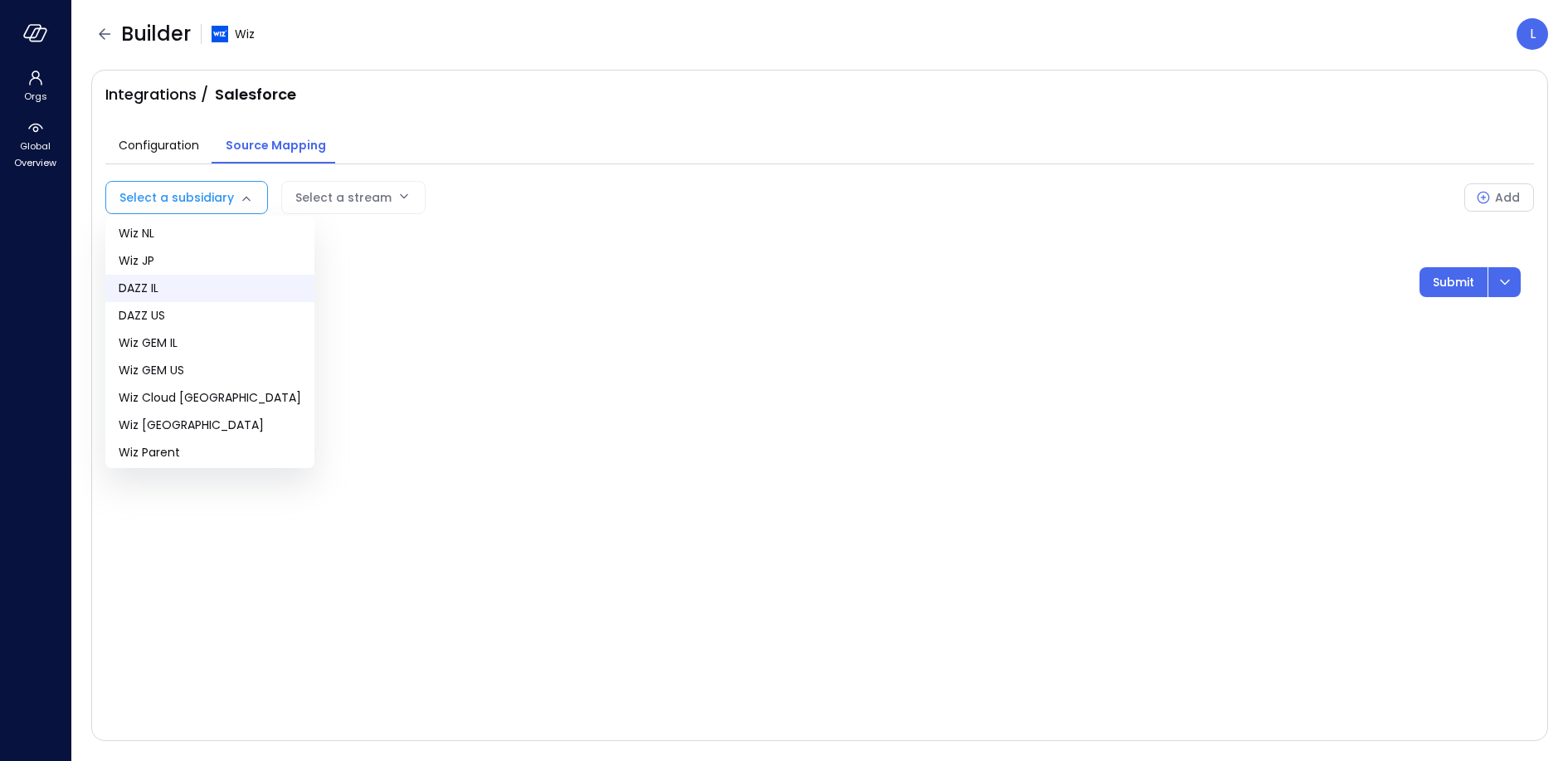
scroll to position [172, 0]
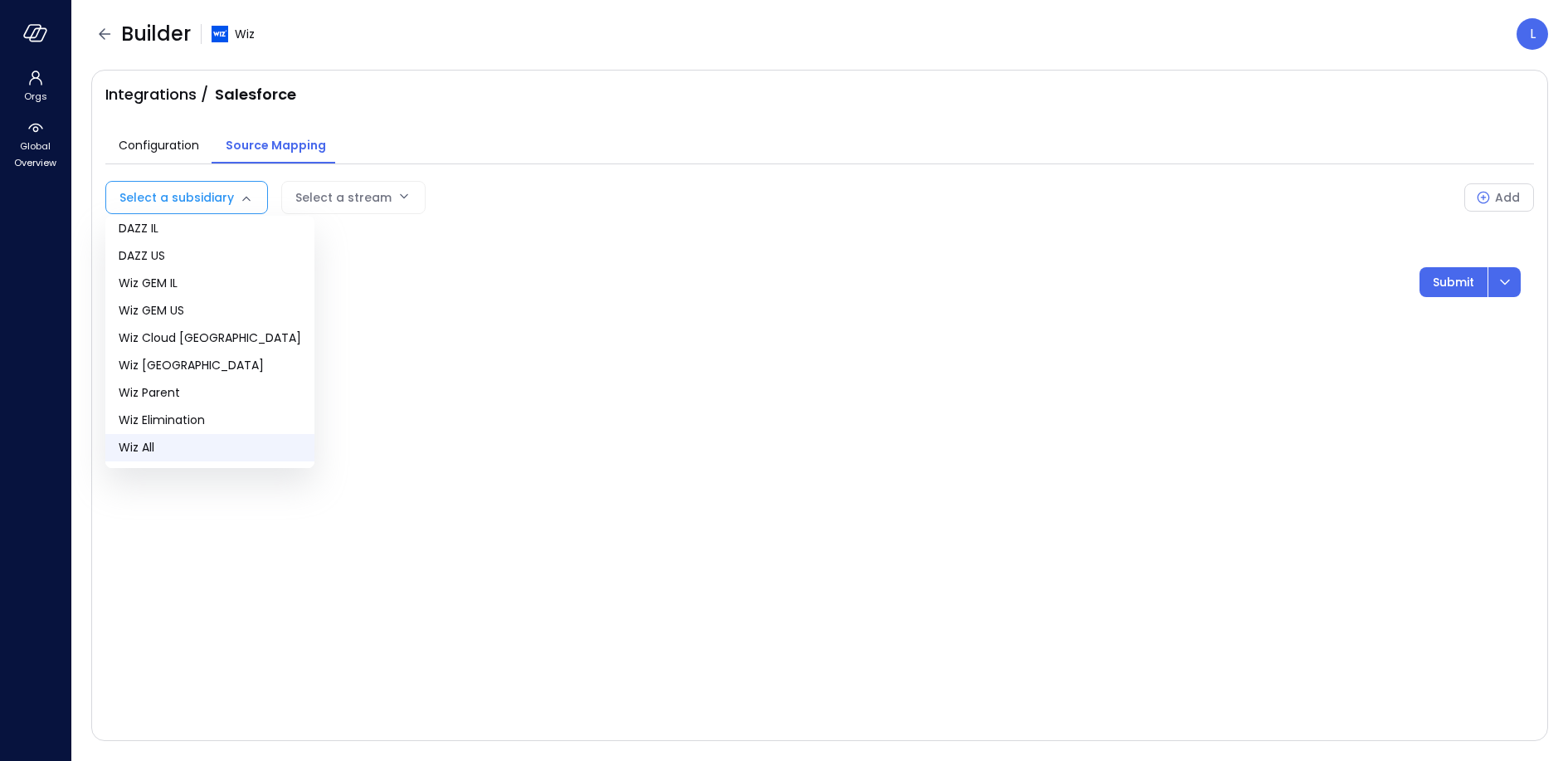
click at [185, 450] on span "Wiz All" at bounding box center [210, 447] width 182 height 17
type input "***"
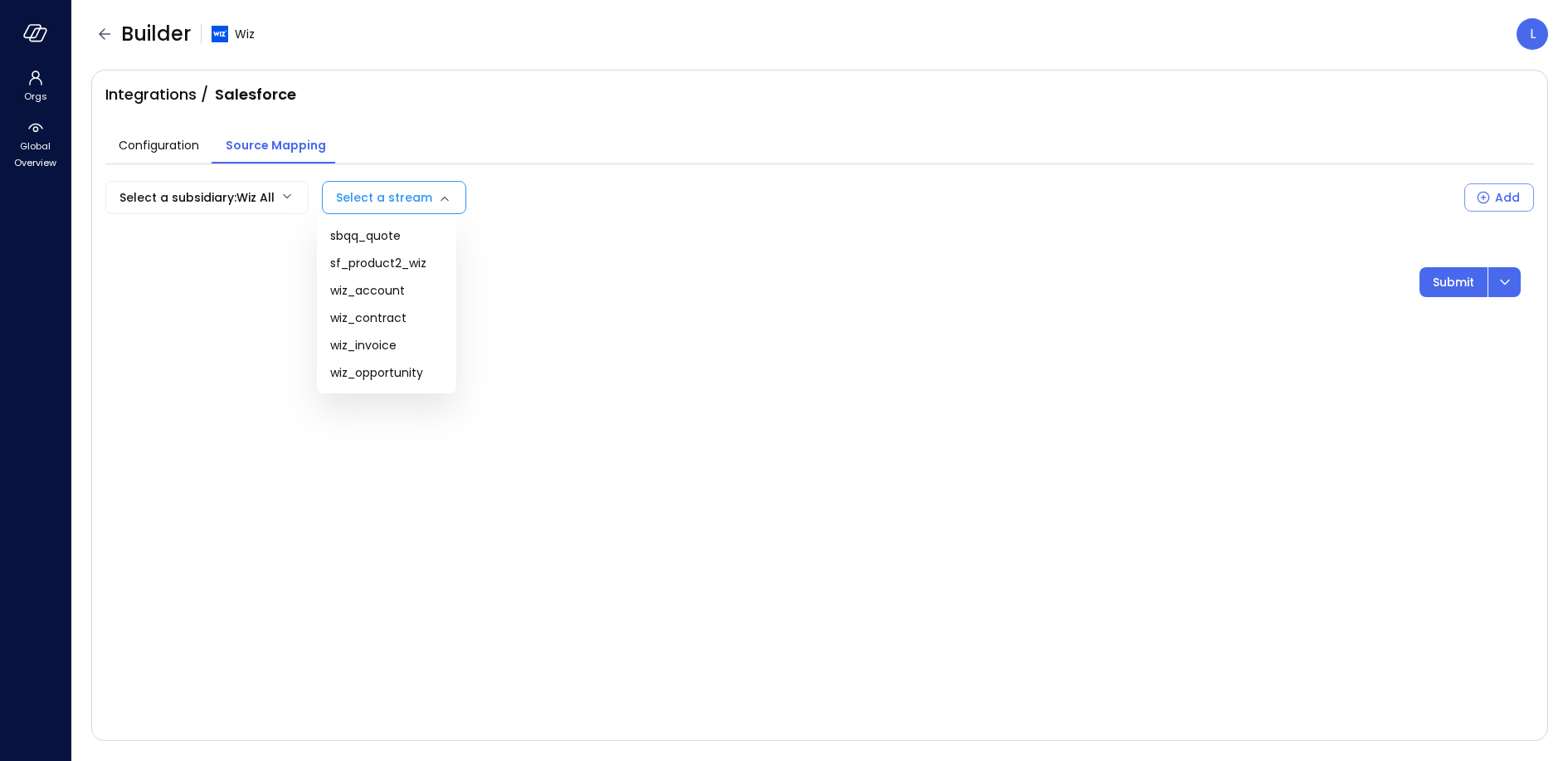
click at [379, 199] on body "Orgs Global Overview Builder Wiz L Integrations / Salesforce Configuration Sour…" at bounding box center [784, 380] width 1568 height 761
click at [391, 463] on div at bounding box center [784, 380] width 1568 height 761
